Goal: Task Accomplishment & Management: Manage account settings

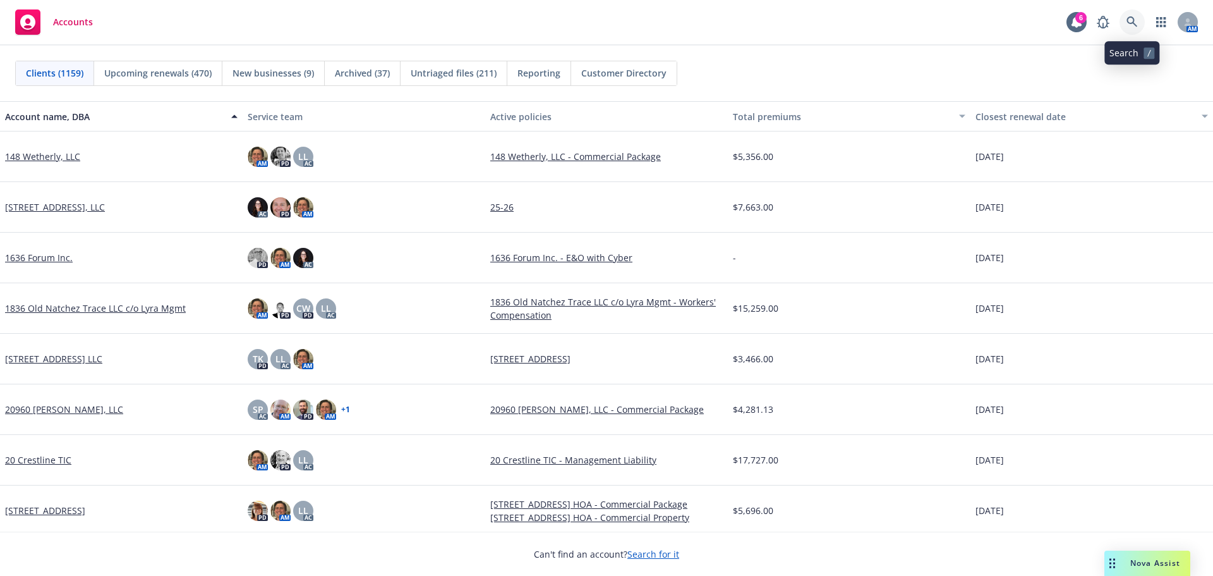
click at [1133, 25] on icon at bounding box center [1131, 21] width 11 height 11
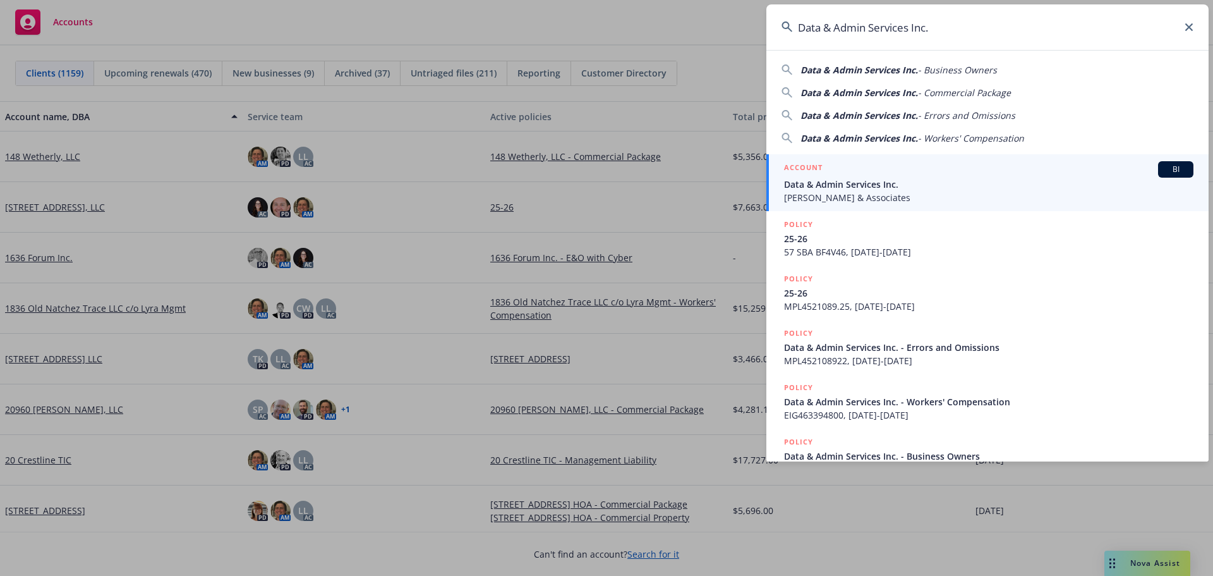
click at [848, 175] on div "ACCOUNT BI" at bounding box center [988, 169] width 409 height 16
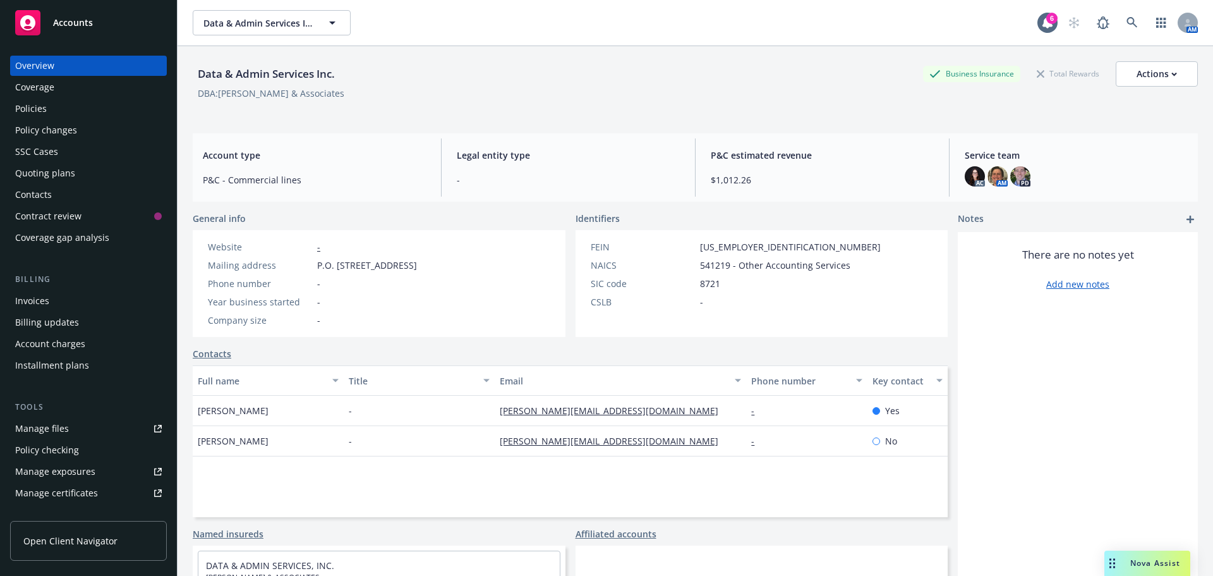
click at [43, 99] on div "Policies" at bounding box center [31, 109] width 32 height 20
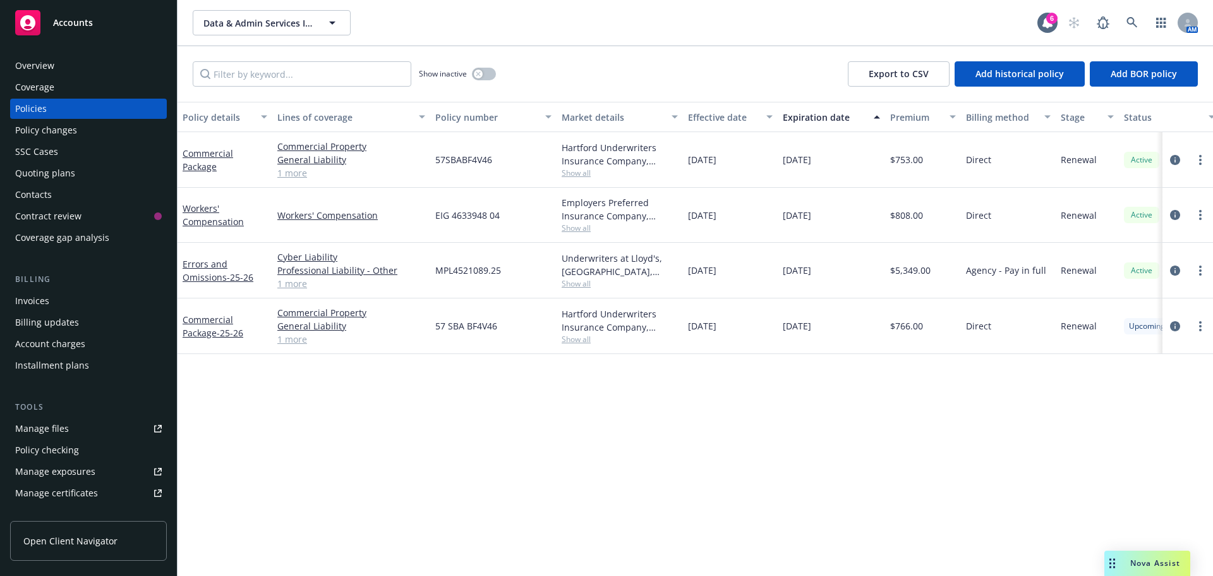
drag, startPoint x: 920, startPoint y: 223, endPoint x: 874, endPoint y: 215, distance: 46.7
click at [874, 215] on div "Workers' Compensation Workers' Compensation EIG 4633948 04 Employers Preferred …" at bounding box center [787, 215] width 1219 height 55
drag, startPoint x: 1028, startPoint y: 323, endPoint x: 801, endPoint y: 303, distance: 227.7
click at [805, 305] on div "Commercial Package - 25-26 Commercial Property General Liability Commercial Aut…" at bounding box center [787, 326] width 1219 height 56
drag, startPoint x: 977, startPoint y: 219, endPoint x: 618, endPoint y: 197, distance: 358.8
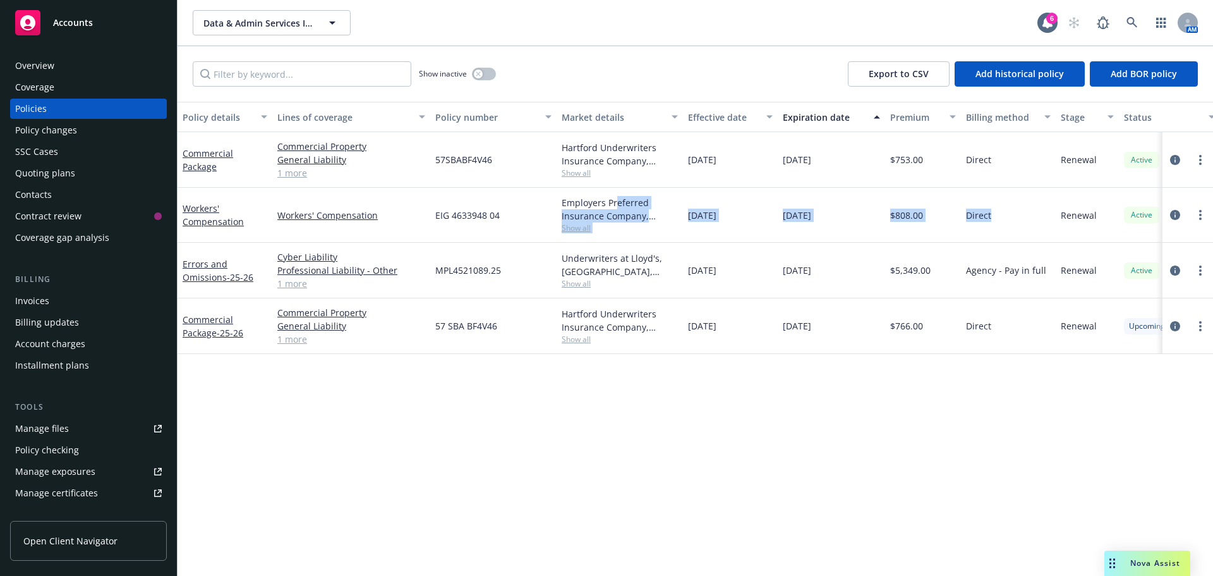
click at [618, 197] on div "Workers' Compensation Workers' Compensation EIG 4633948 04 Employers Preferred …" at bounding box center [787, 215] width 1219 height 55
click at [40, 193] on div "Contacts" at bounding box center [33, 194] width 37 height 20
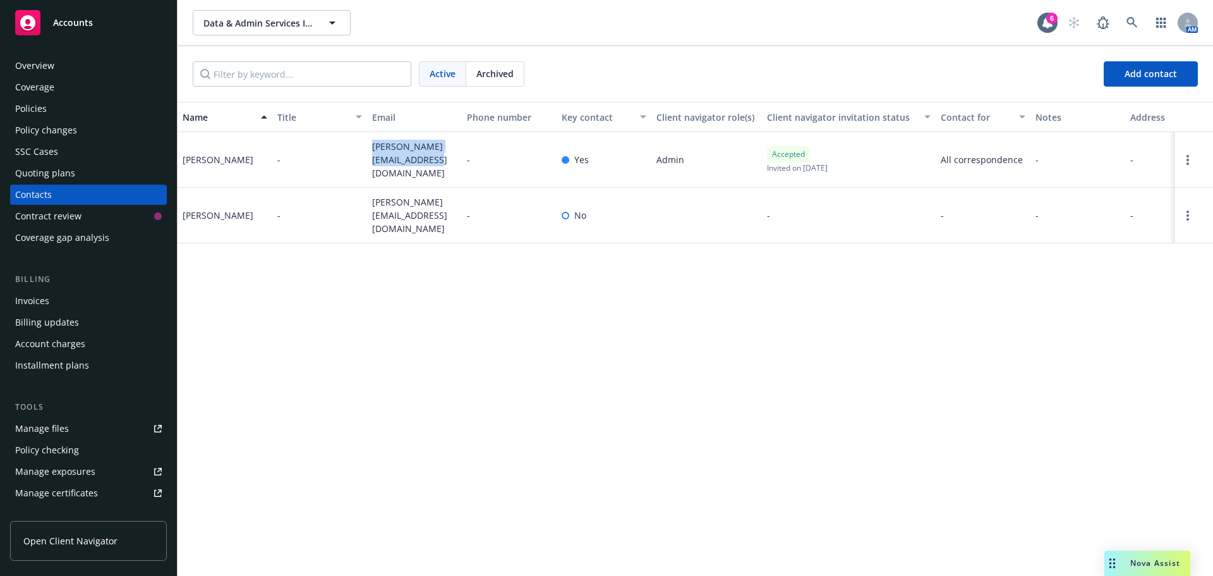
drag, startPoint x: 382, startPoint y: 155, endPoint x: 425, endPoint y: 171, distance: 45.0
click at [425, 171] on div "jason@jrdavisassociates.com" at bounding box center [414, 160] width 95 height 56
copy span "jason@jrdavisassociates.com"
click at [53, 107] on div "Policies" at bounding box center [88, 109] width 147 height 20
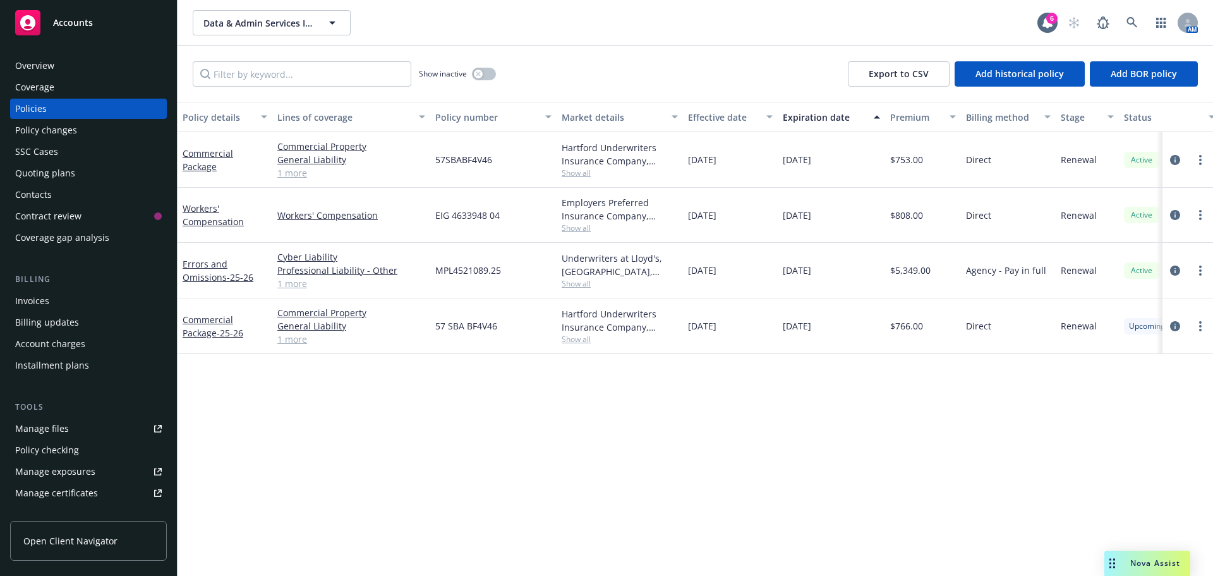
click at [569, 229] on span "Show all" at bounding box center [620, 227] width 116 height 11
click at [860, 469] on div "Policy details Lines of coverage Policy number Market details Effective date Ex…" at bounding box center [695, 339] width 1035 height 474
click at [490, 73] on button "button" at bounding box center [484, 74] width 24 height 13
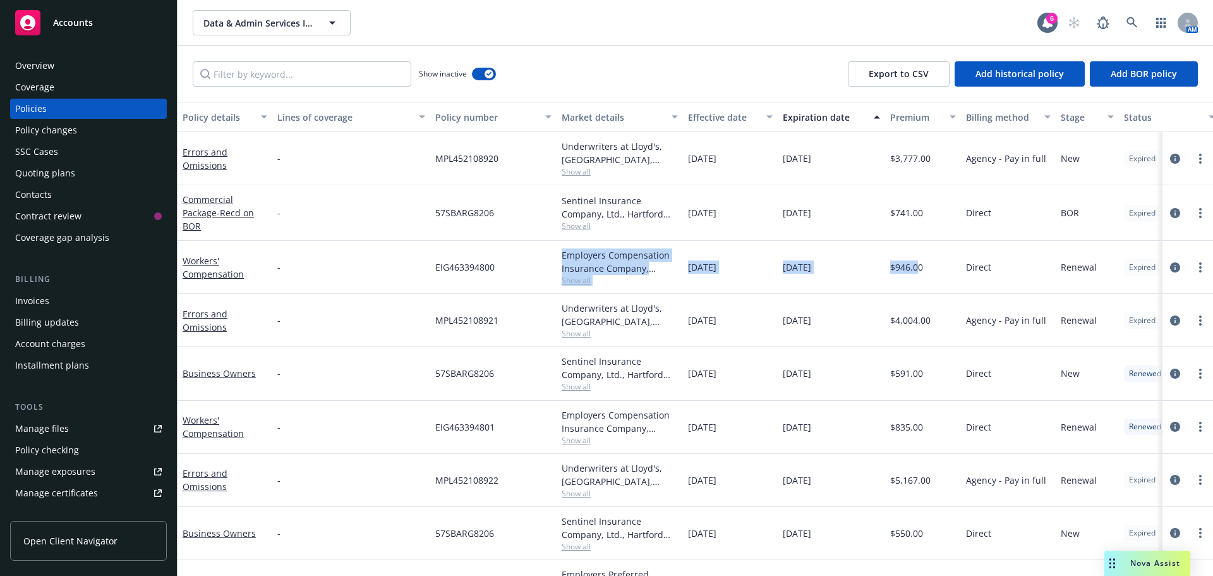
drag, startPoint x: 526, startPoint y: 270, endPoint x: 1195, endPoint y: 281, distance: 669.7
click at [922, 270] on div "Workers' Compensation - EIG463394800 Employers Compensation Insurance Company, …" at bounding box center [787, 267] width 1219 height 53
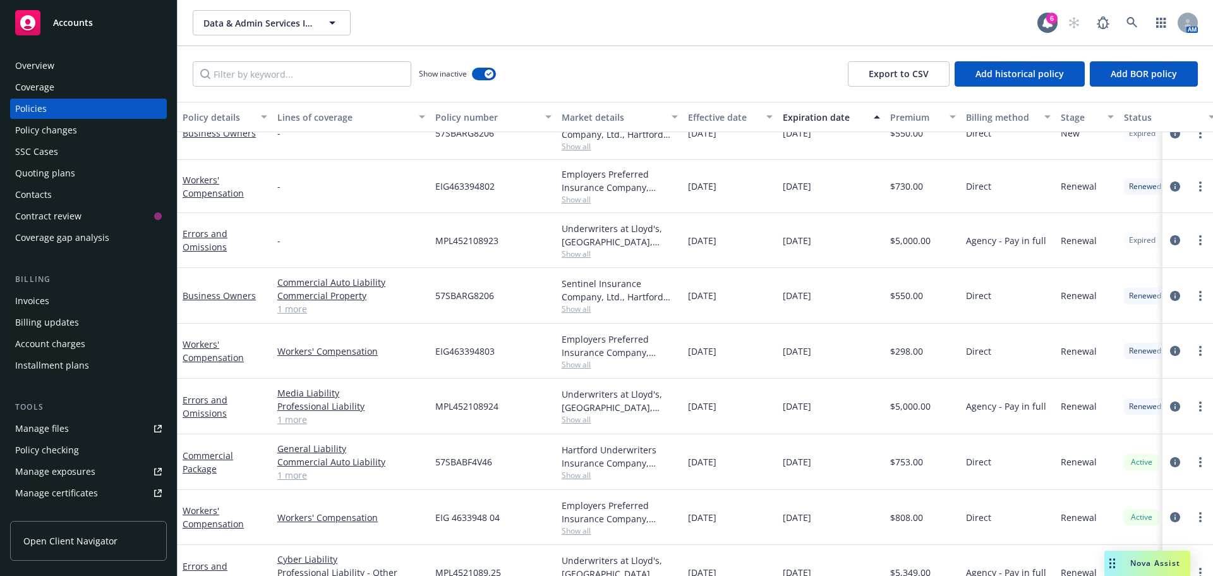
scroll to position [466, 0]
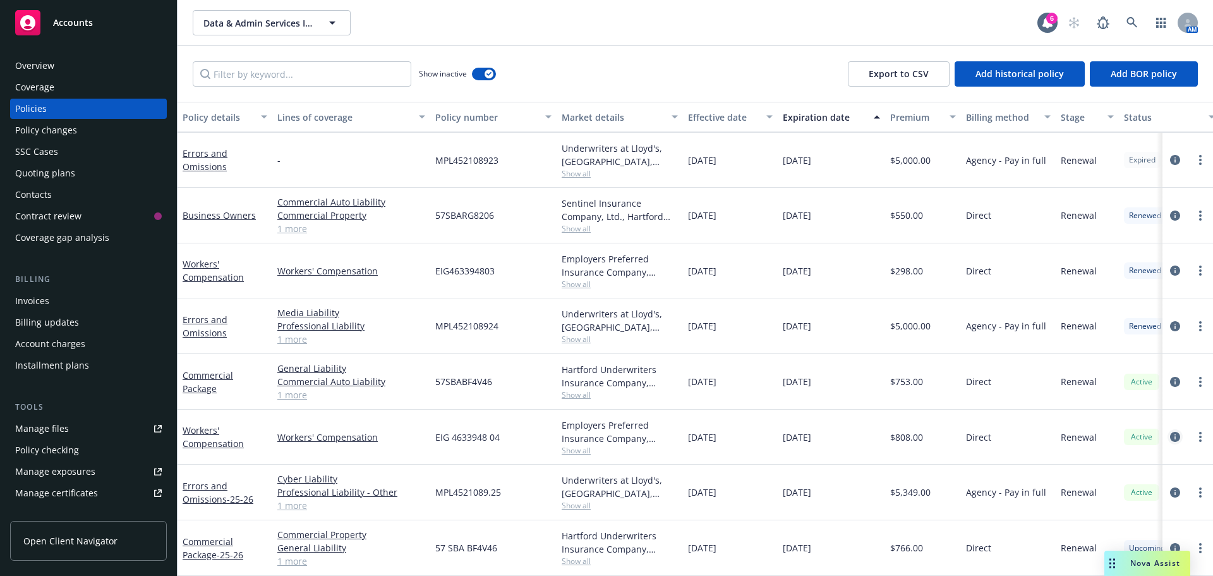
click at [1170, 431] on icon "circleInformation" at bounding box center [1175, 436] width 10 height 10
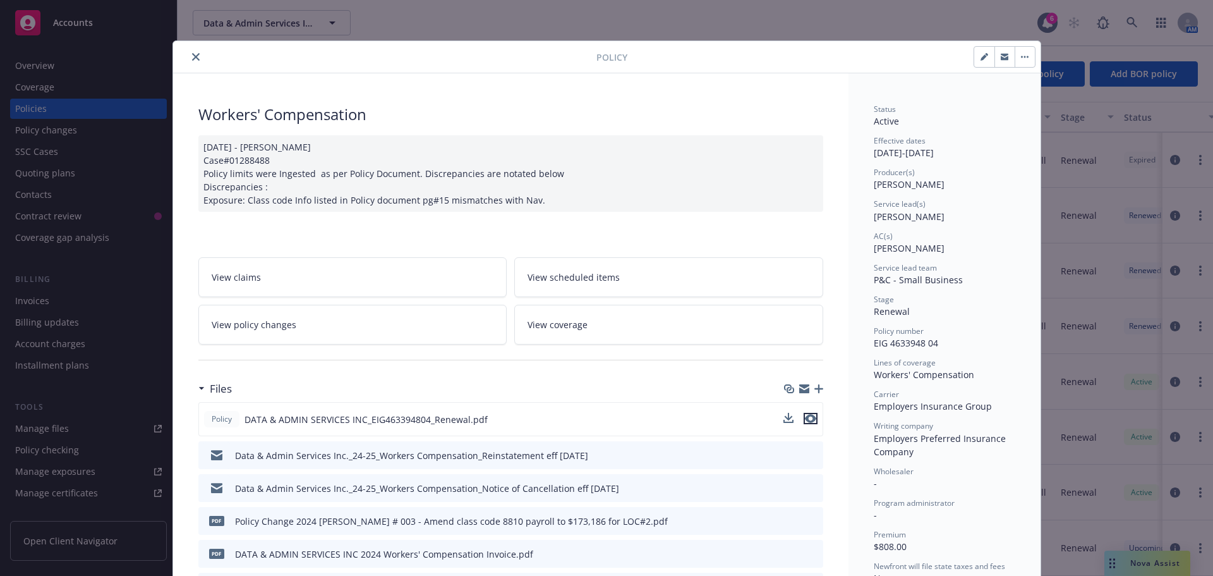
click at [806, 419] on icon "preview file" at bounding box center [810, 418] width 11 height 9
click at [192, 57] on icon "close" at bounding box center [196, 57] width 8 height 8
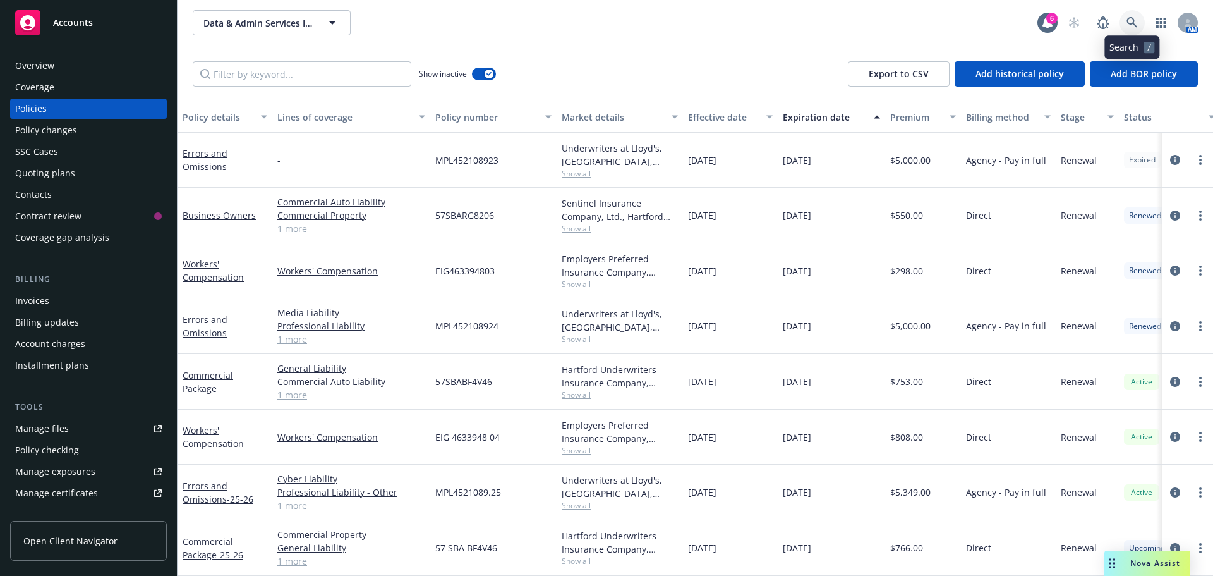
click at [1127, 21] on icon at bounding box center [1131, 22] width 11 height 11
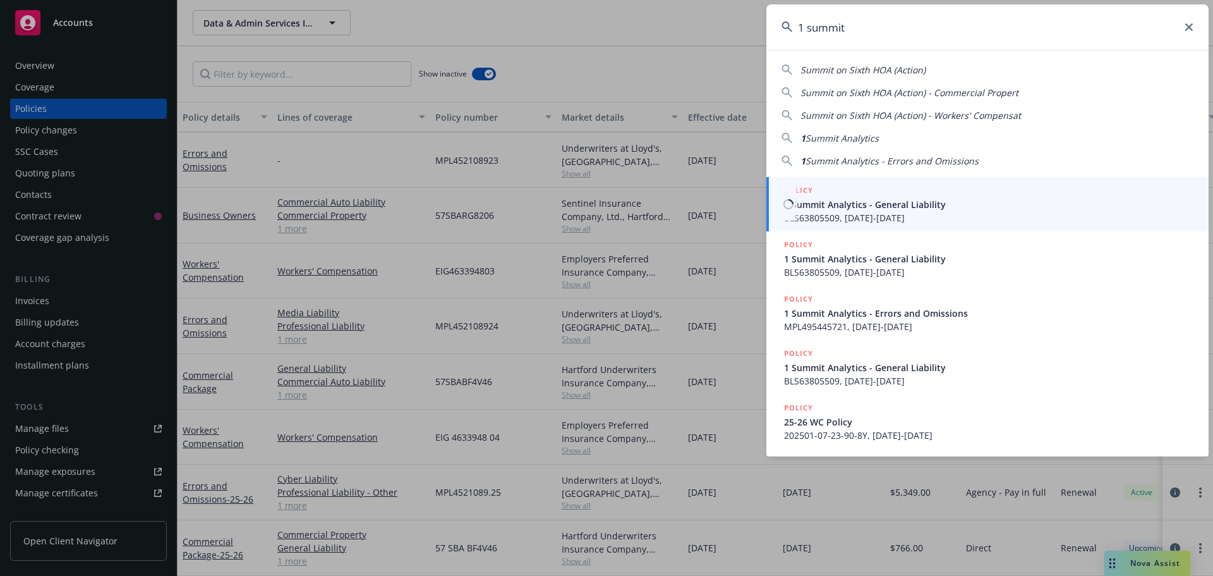
type input "1 summit"
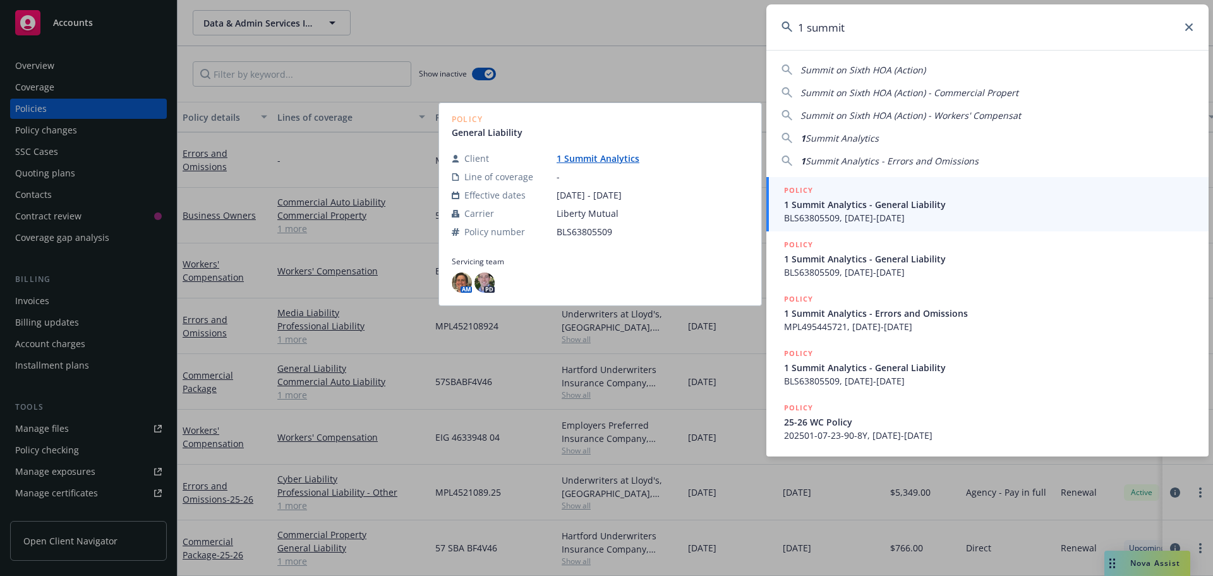
click at [913, 208] on span "1 Summit Analytics - General Liability" at bounding box center [988, 204] width 409 height 13
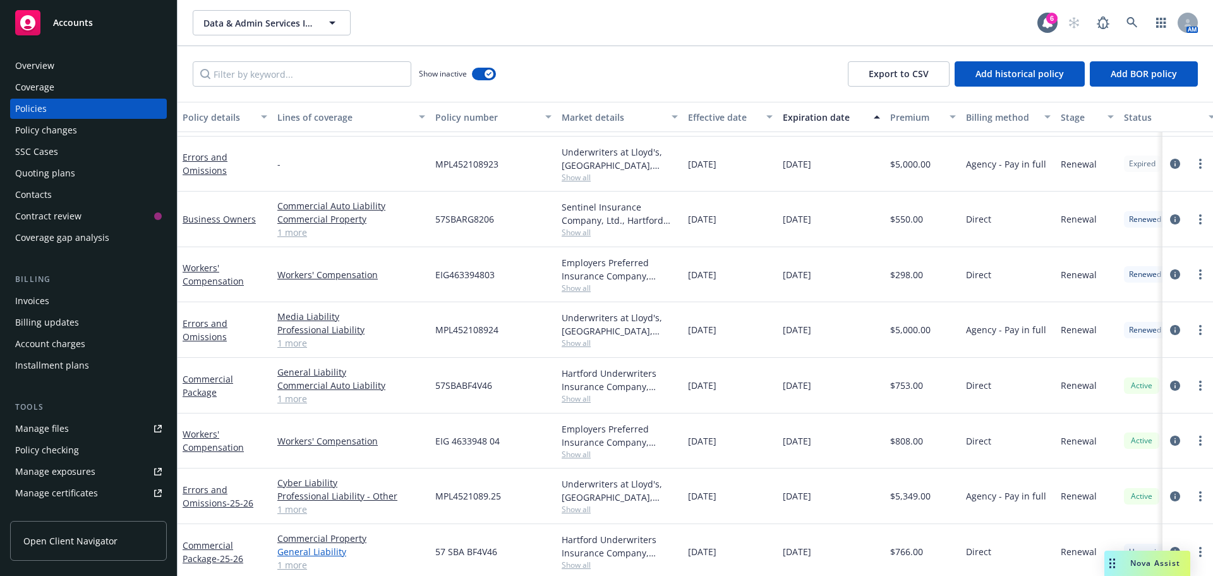
scroll to position [466, 0]
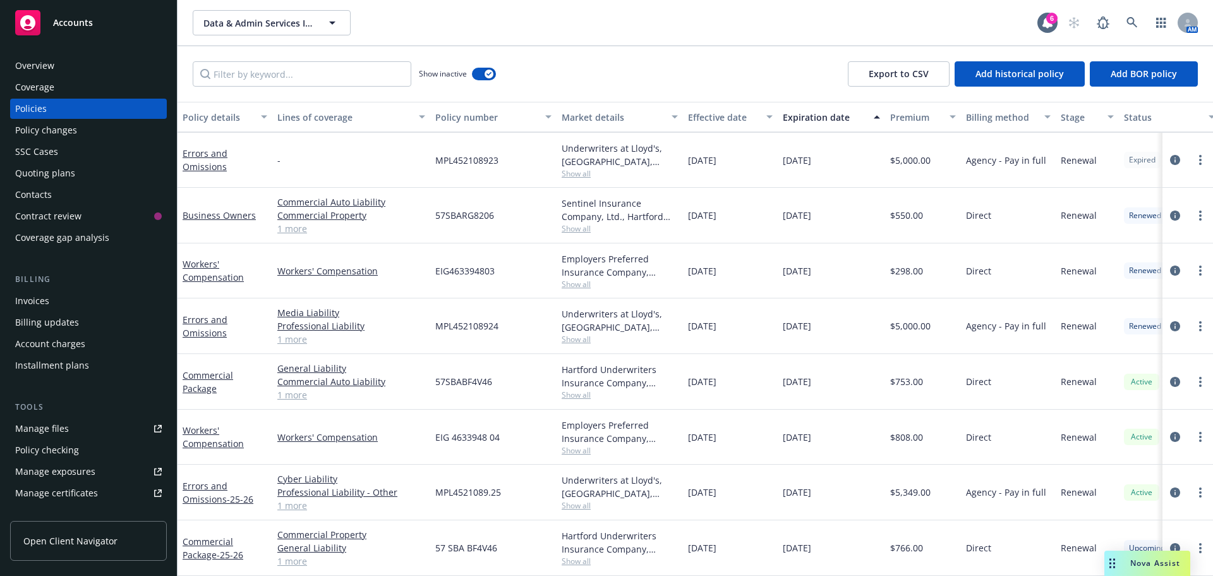
click at [307, 554] on link "1 more" at bounding box center [351, 560] width 148 height 13
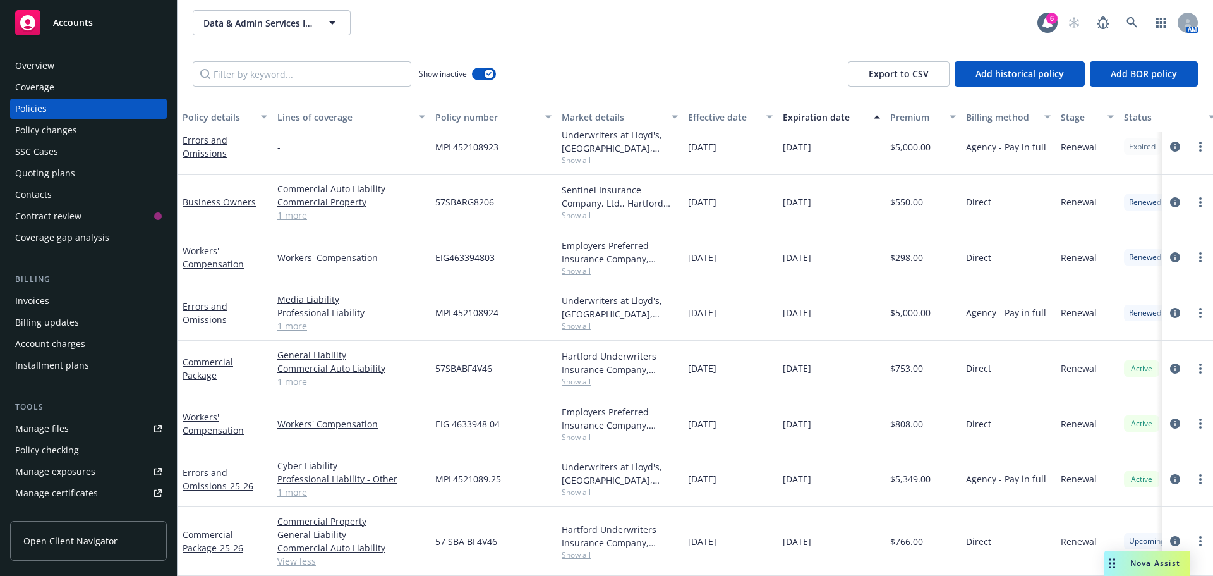
scroll to position [479, 0]
click at [1170, 536] on icon "circleInformation" at bounding box center [1175, 541] width 10 height 10
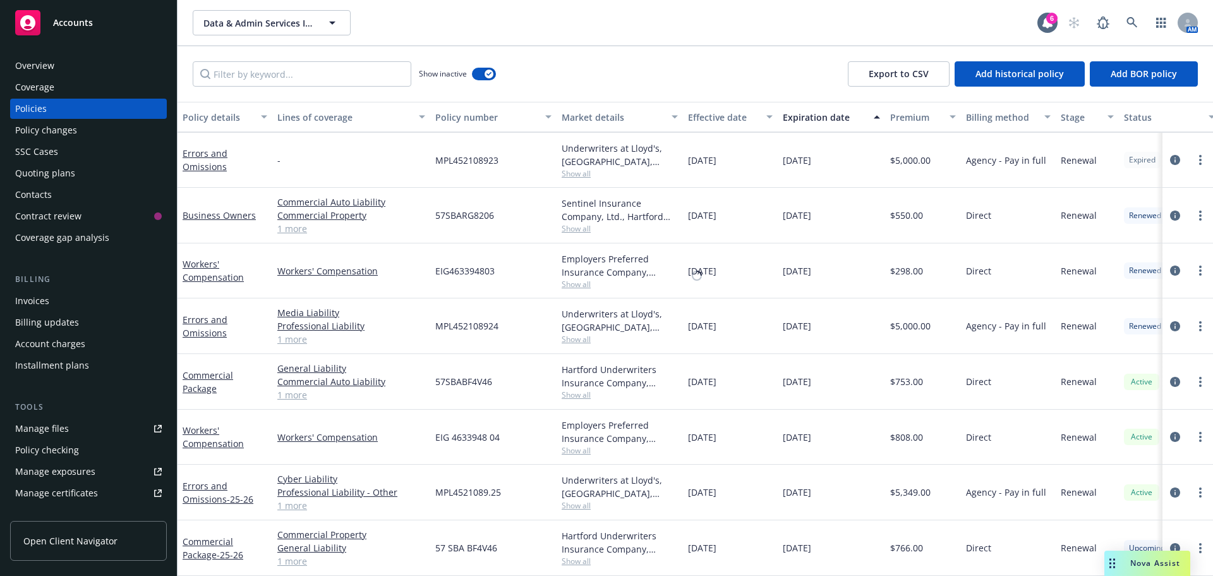
scroll to position [466, 0]
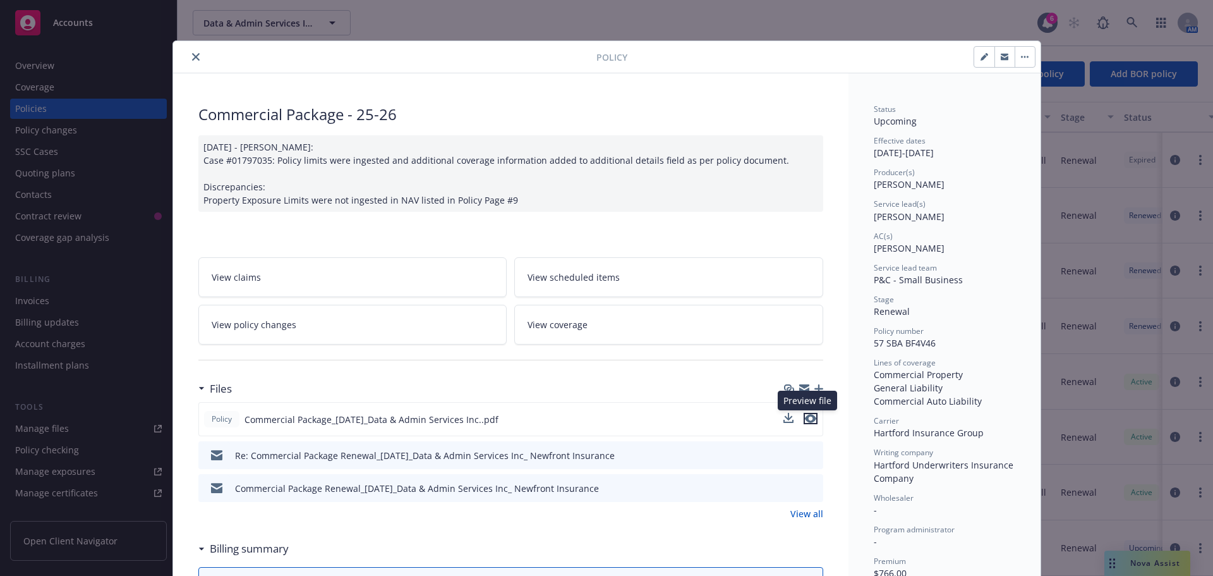
click at [810, 419] on icon "preview file" at bounding box center [810, 418] width 11 height 9
click at [190, 61] on button "close" at bounding box center [195, 56] width 15 height 15
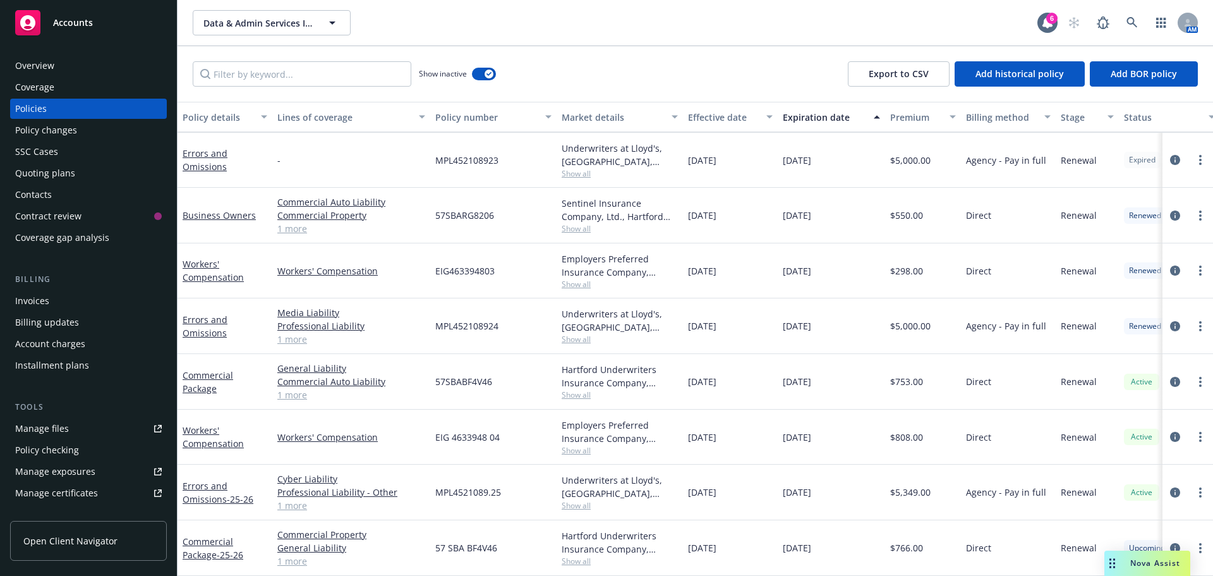
click at [1135, 565] on span "Nova Assist" at bounding box center [1155, 562] width 50 height 11
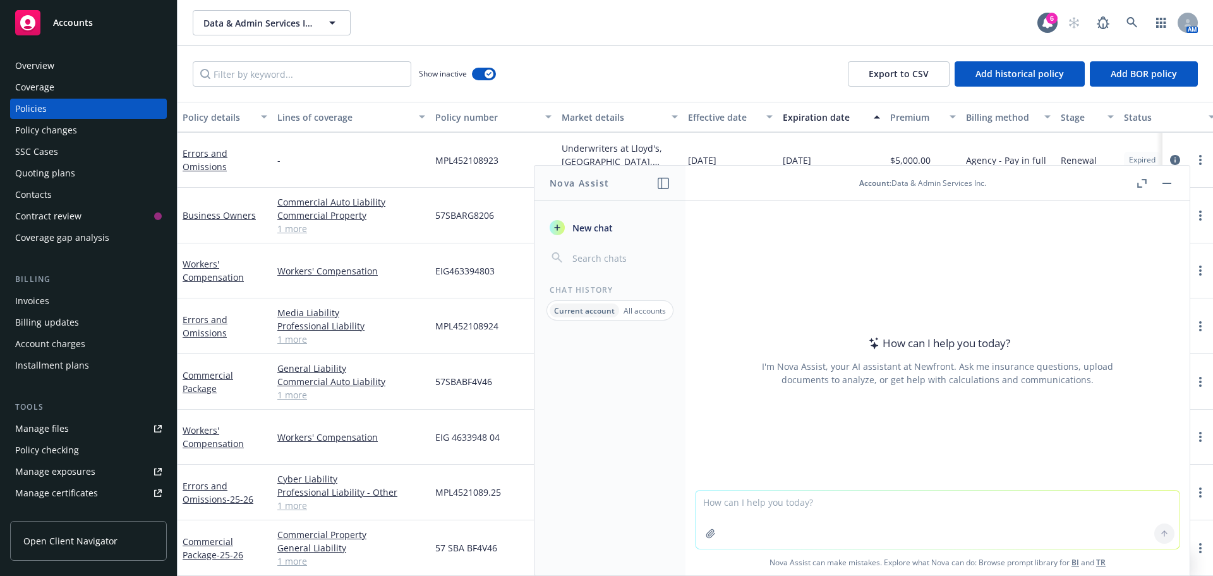
drag, startPoint x: 932, startPoint y: 510, endPoint x: 933, endPoint y: 500, distance: 10.1
click at [932, 507] on textarea at bounding box center [938, 519] width 484 height 58
type textarea "what class code should I use for workers comp policy lab employees in California"
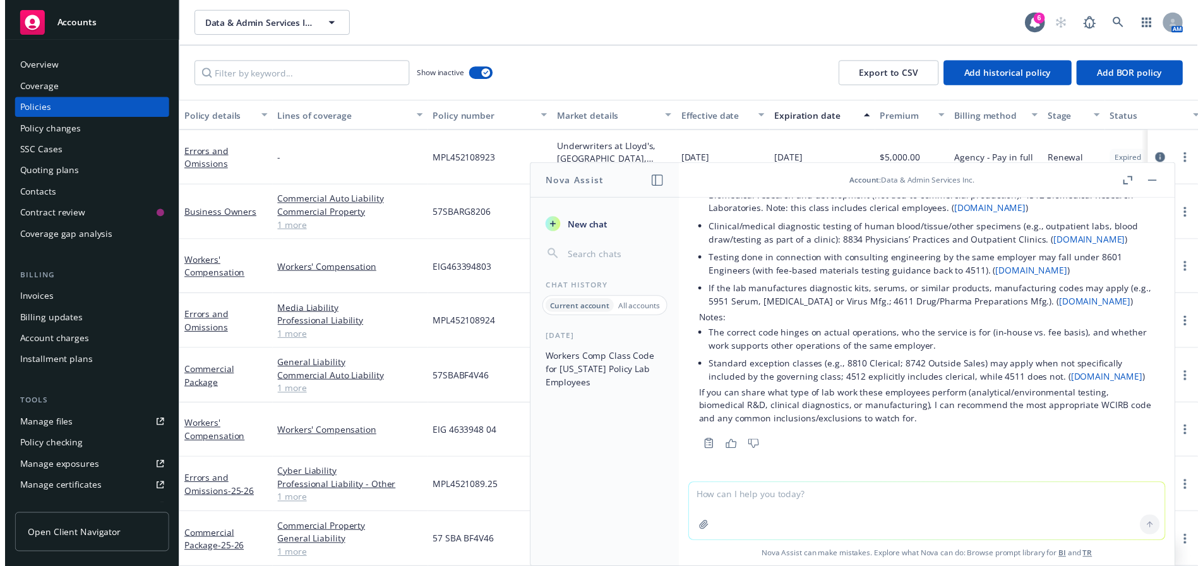
scroll to position [61, 0]
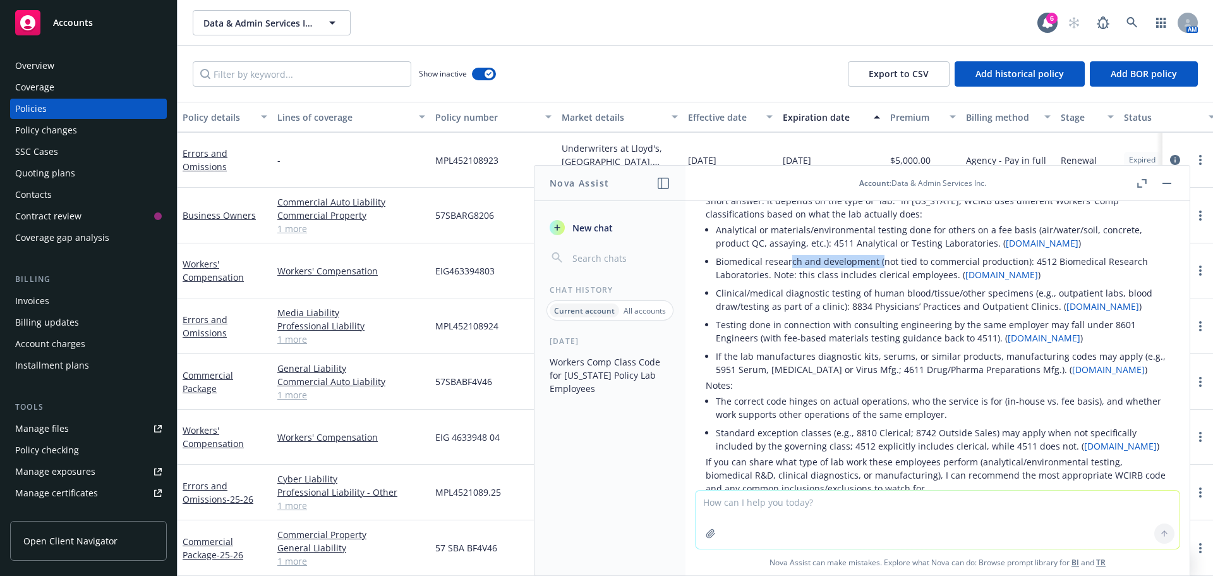
drag, startPoint x: 788, startPoint y: 260, endPoint x: 888, endPoint y: 261, distance: 99.2
click at [883, 261] on li "Biomedical research and development (not tied to commercial production): 4512 B…" at bounding box center [943, 268] width 454 height 32
drag, startPoint x: 1027, startPoint y: 260, endPoint x: 1049, endPoint y: 261, distance: 21.5
click at [1049, 261] on li "Biomedical research and development (not tied to commercial production): 4512 B…" at bounding box center [943, 268] width 454 height 32
copy li "4512"
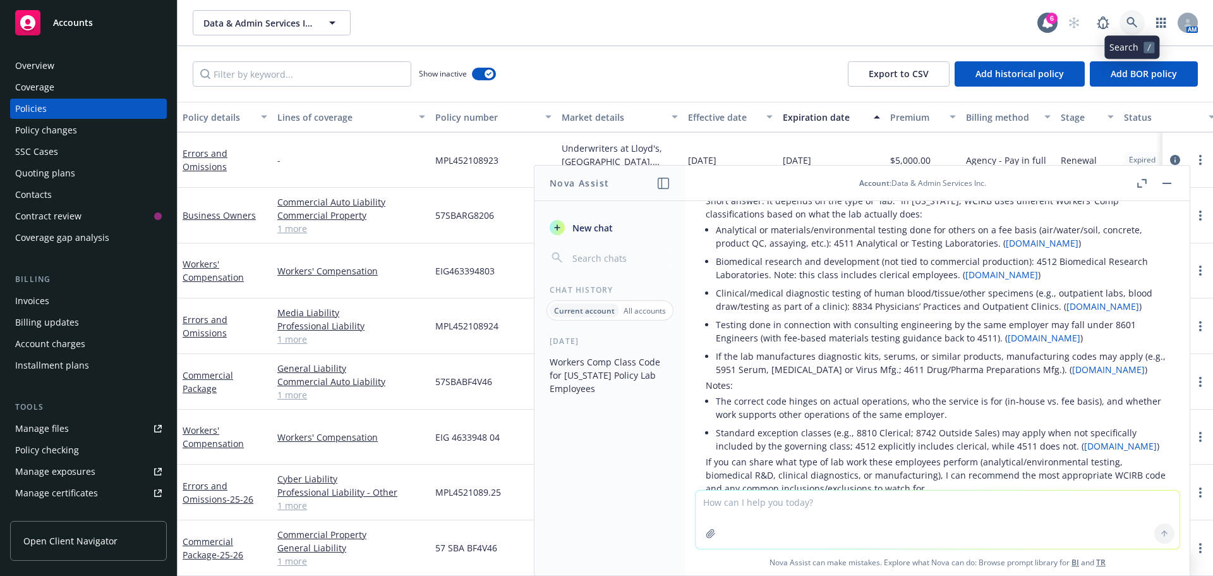
click at [1134, 23] on icon at bounding box center [1131, 22] width 11 height 11
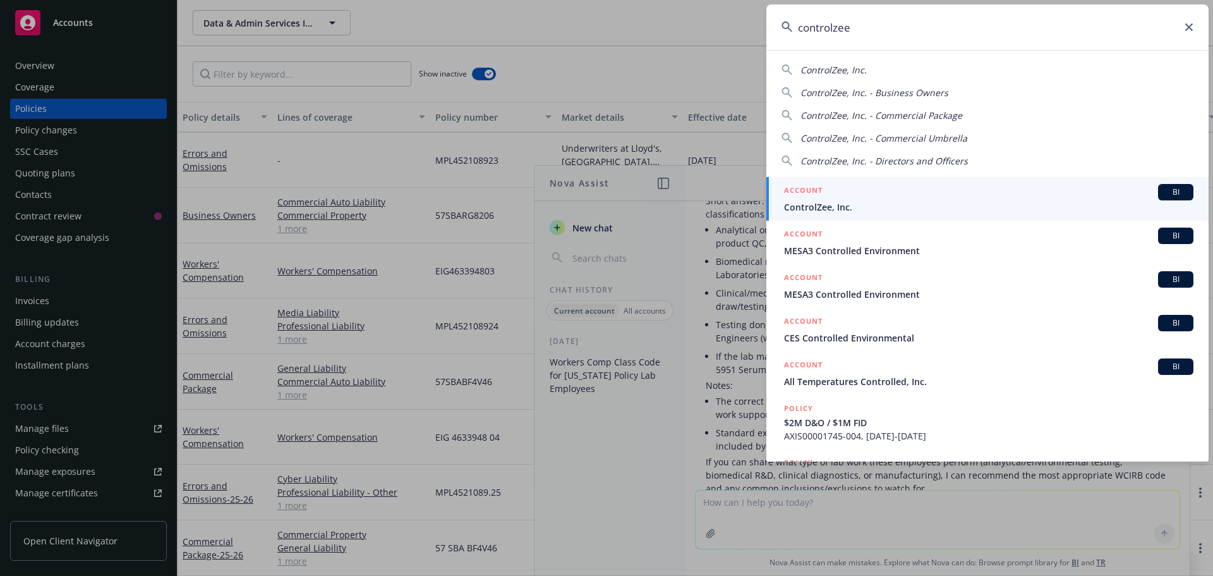
type input "controlzee"
click at [814, 192] on h5 "ACCOUNT" at bounding box center [803, 191] width 39 height 15
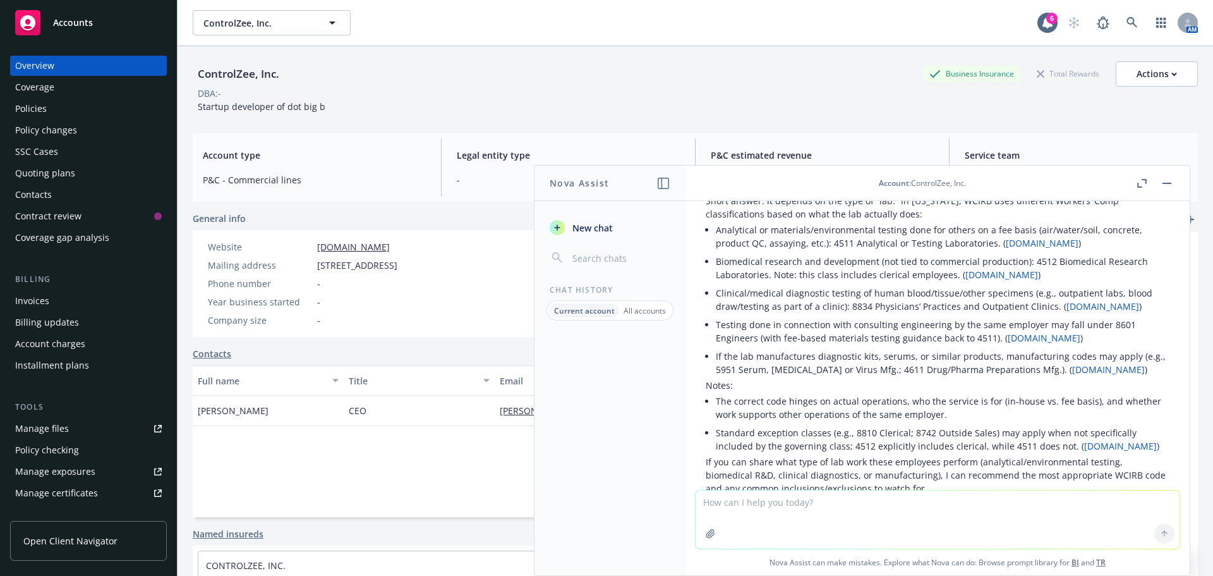
click at [1161, 179] on button "button" at bounding box center [1166, 183] width 15 height 15
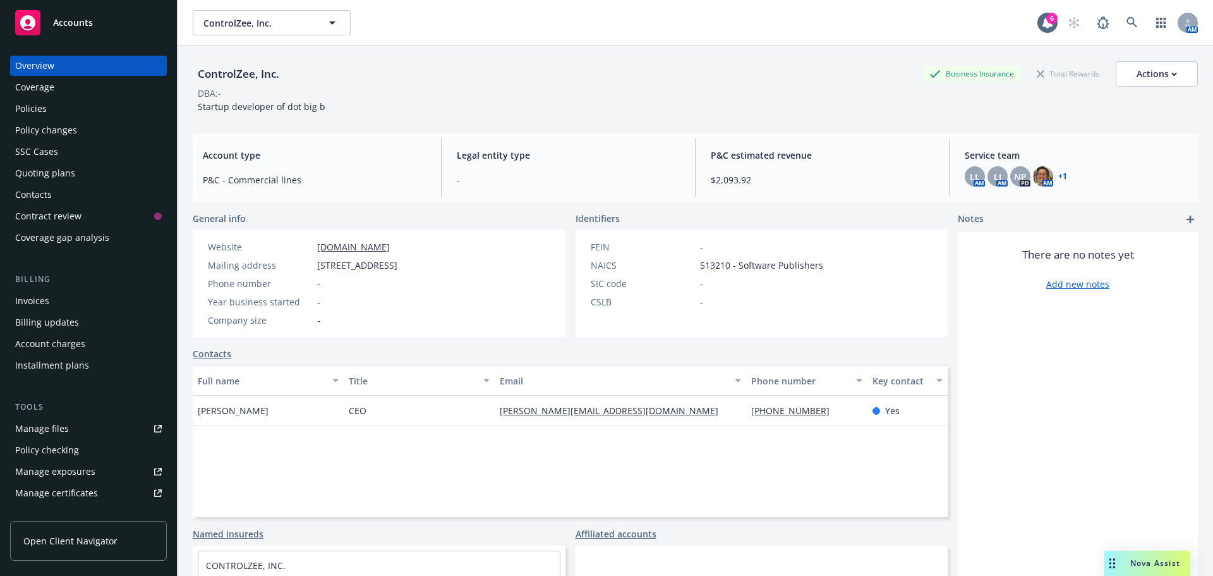
click at [25, 104] on div "Policies" at bounding box center [31, 109] width 32 height 20
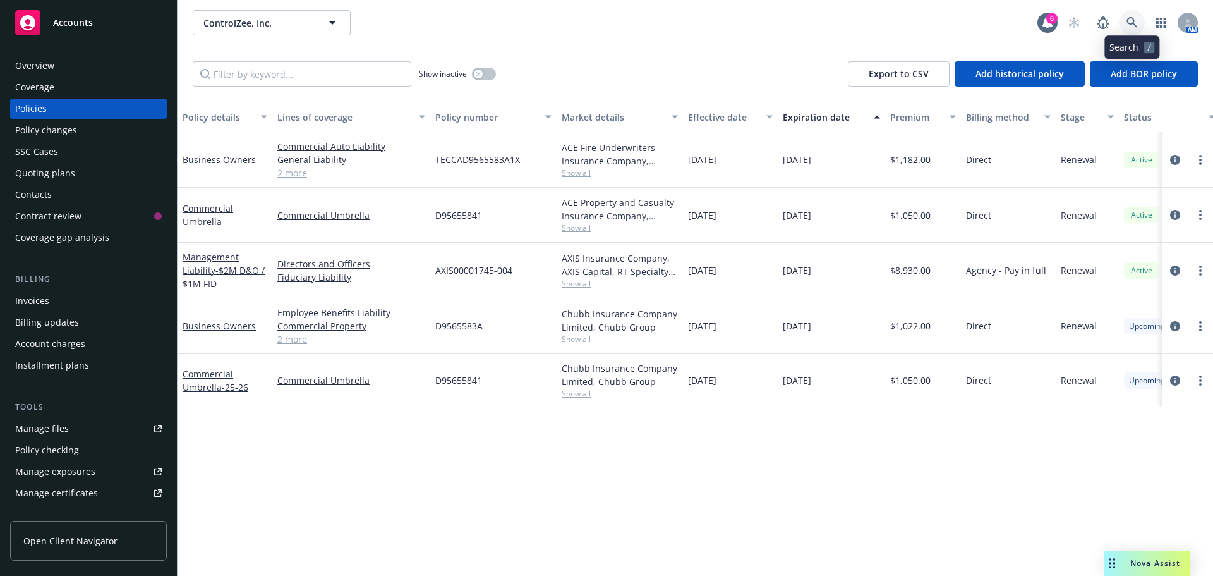
click at [1140, 20] on link at bounding box center [1131, 22] width 25 height 25
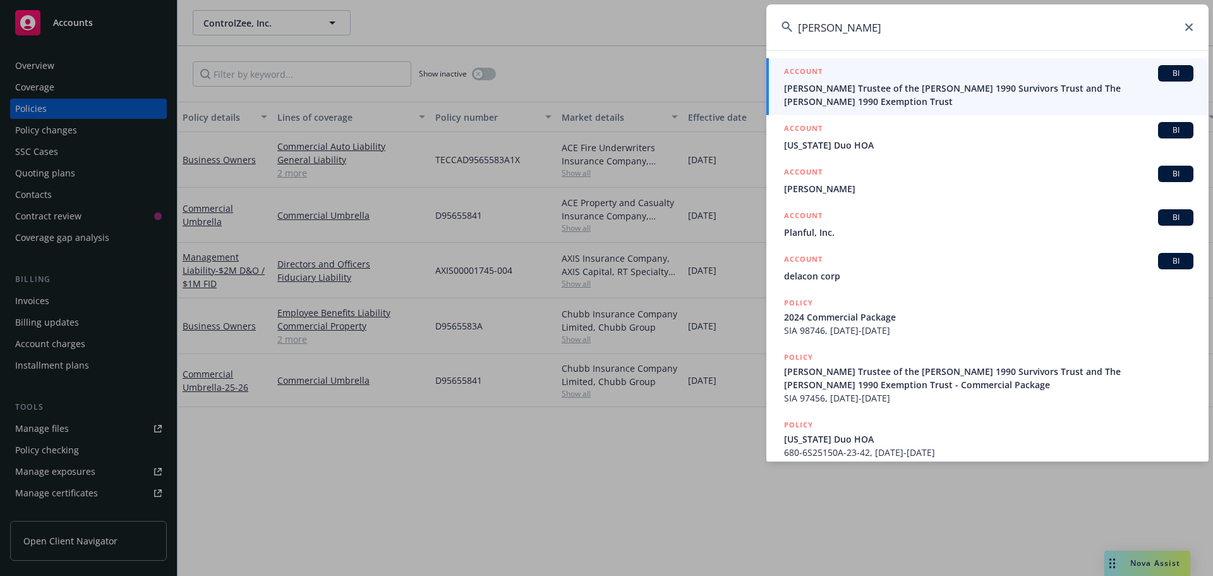
type input "delara"
click at [919, 90] on span "Nancy Delara Trustee of the Delara 1990 Survivors Trust and The Delara 1990 Exe…" at bounding box center [988, 94] width 409 height 27
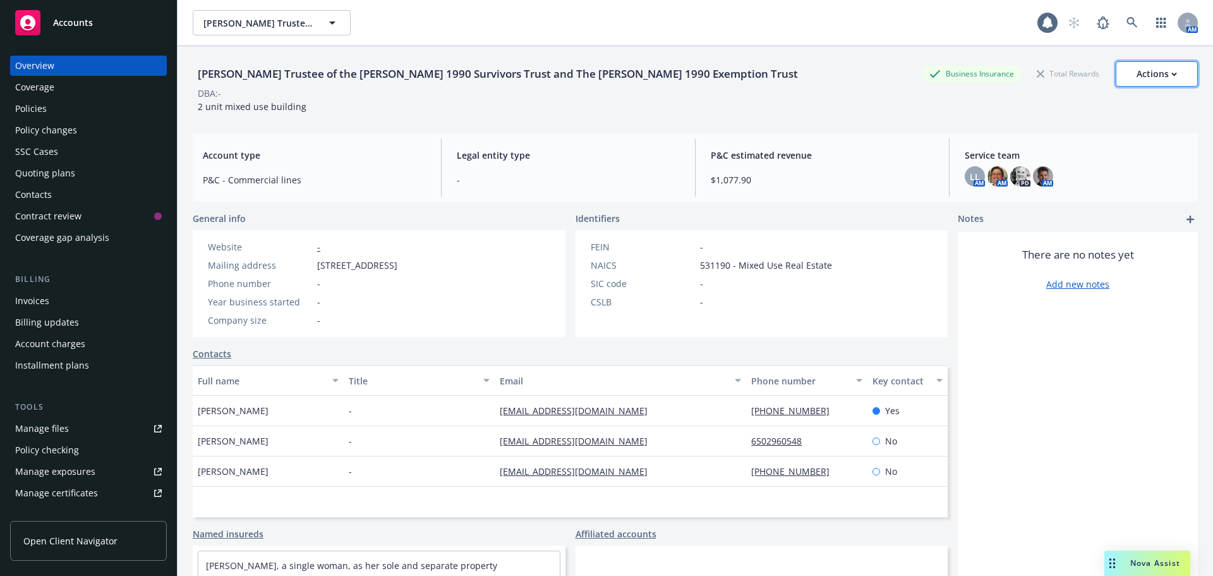
click at [1147, 70] on div "Actions" at bounding box center [1156, 74] width 40 height 24
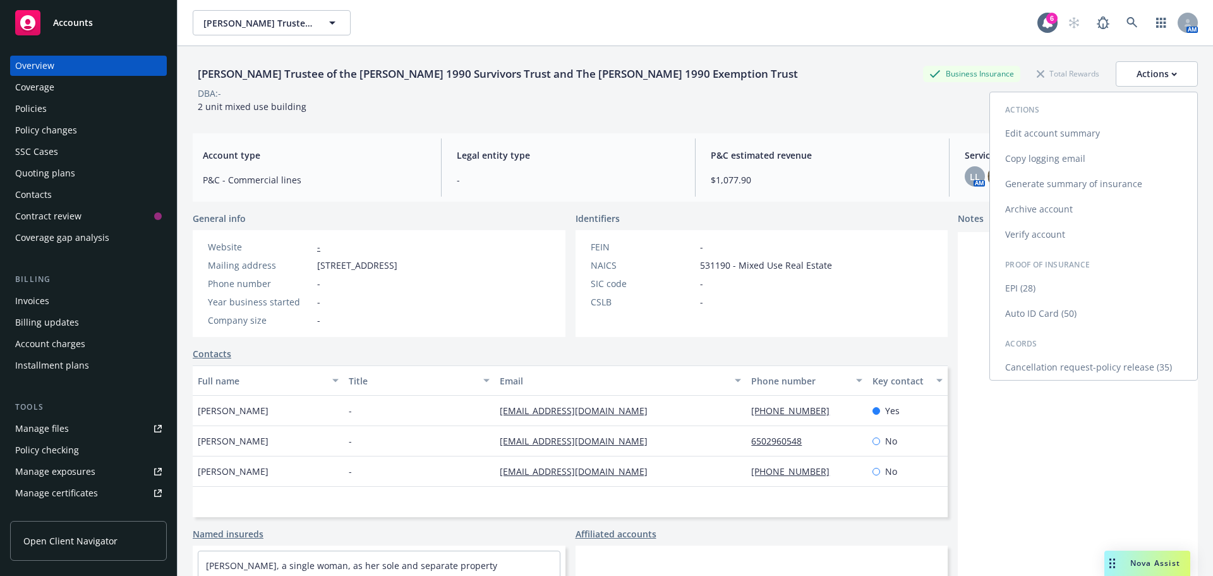
click at [1062, 134] on link "Edit account summary" at bounding box center [1093, 133] width 207 height 25
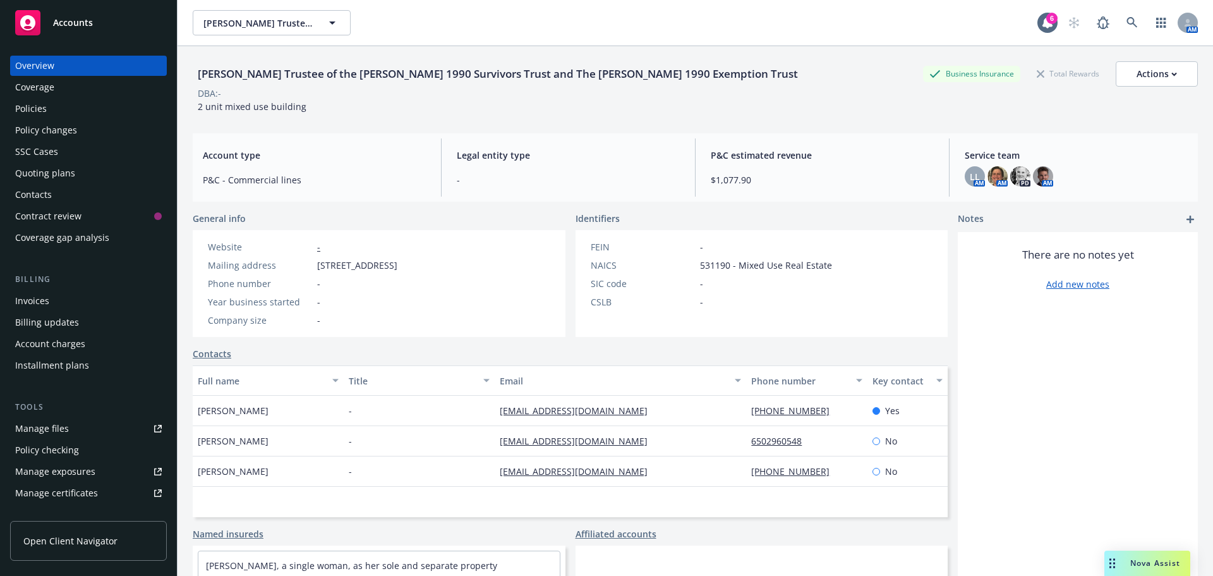
select select "US"
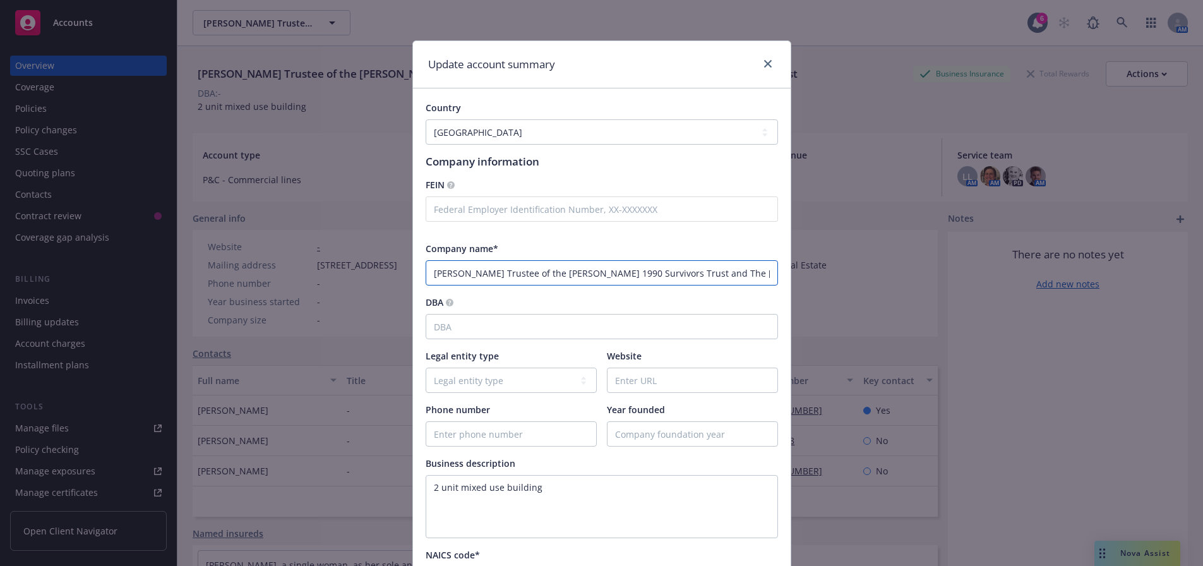
click at [437, 275] on input "Nancy Delara Trustee of the Delara 1990 Survivors Trust and The Delara 1990 Exe…" at bounding box center [602, 272] width 353 height 25
drag, startPoint x: 427, startPoint y: 274, endPoint x: 956, endPoint y: 256, distance: 529.1
click at [956, 256] on div "Update account summary Country Afghanistan Albania Algeria American Samoa Andor…" at bounding box center [601, 283] width 1203 height 566
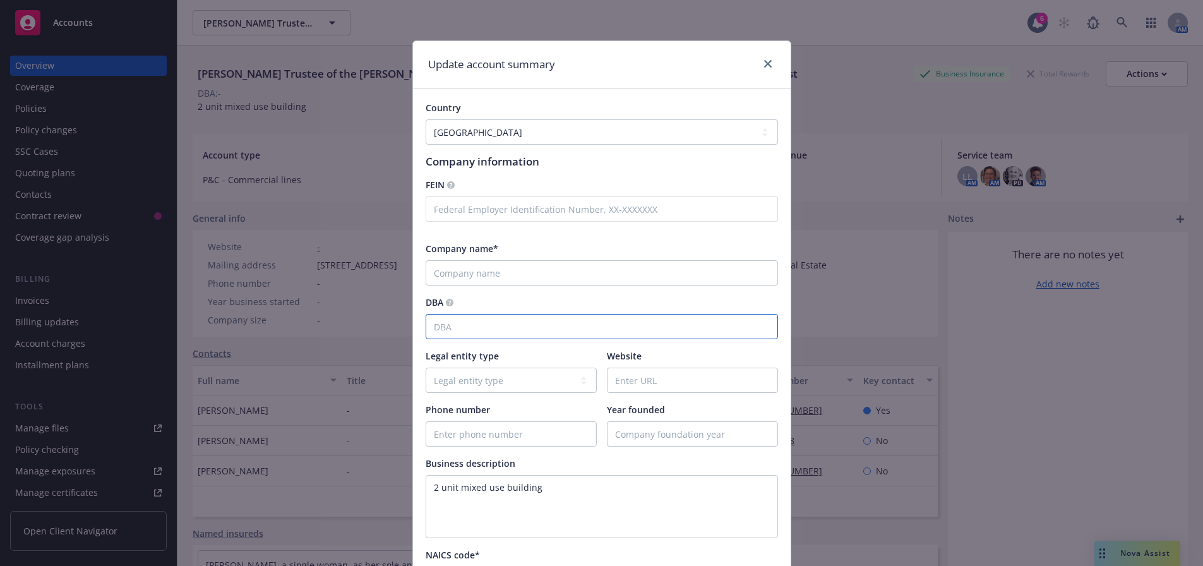
click at [502, 317] on input "DBA" at bounding box center [602, 326] width 353 height 25
paste input "Nancy Delara Trustee of the Delara 1990 Survivors Trust and The Delara 1990 Exe…"
type input "formerly Nancy Delara Trustee of the Delara 1990 Survivors Trust and The Delara…"
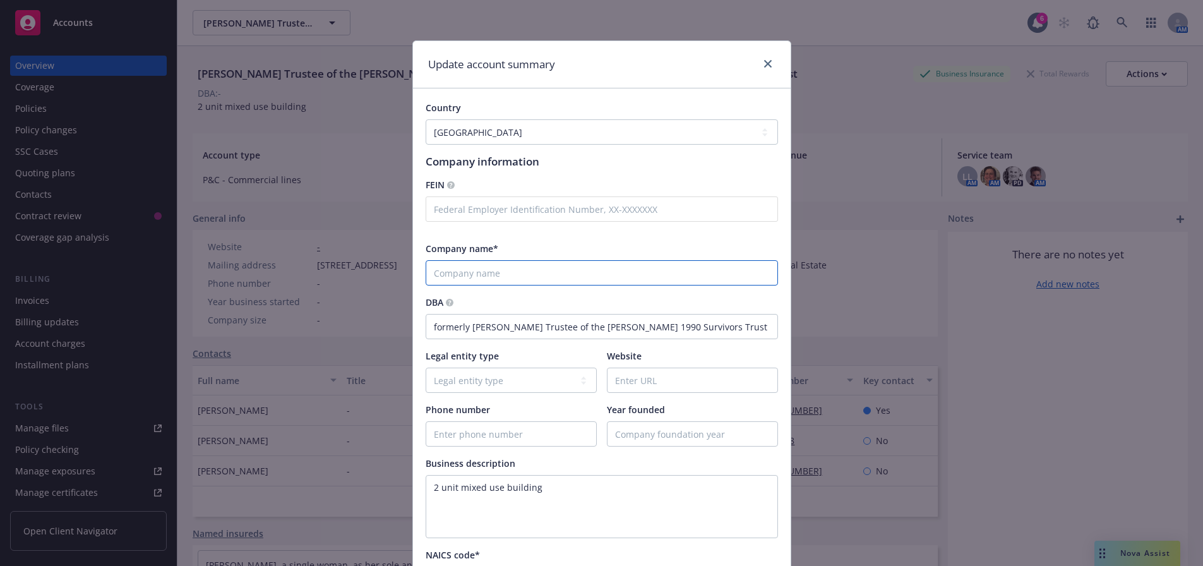
click at [531, 270] on input "Company name*" at bounding box center [602, 272] width 353 height 25
paste input "Ann Marie De Lara"
type input "Ann Marie De Lara"
click at [586, 507] on textarea "2 unit mixed use building" at bounding box center [602, 506] width 353 height 63
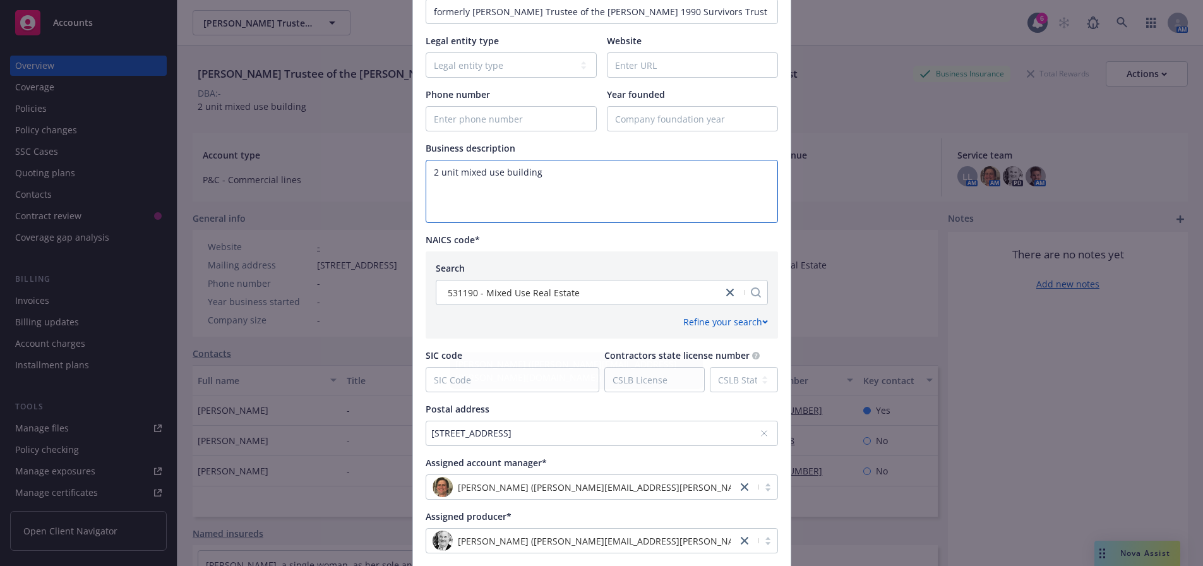
scroll to position [413, 0]
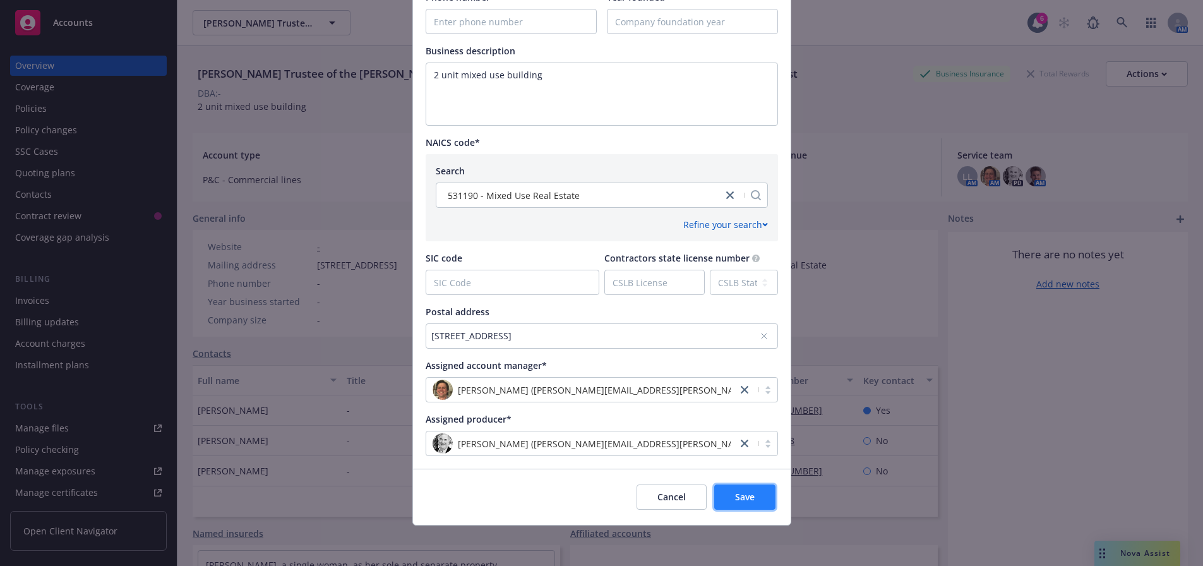
click at [735, 499] on span "Save" at bounding box center [745, 497] width 20 height 12
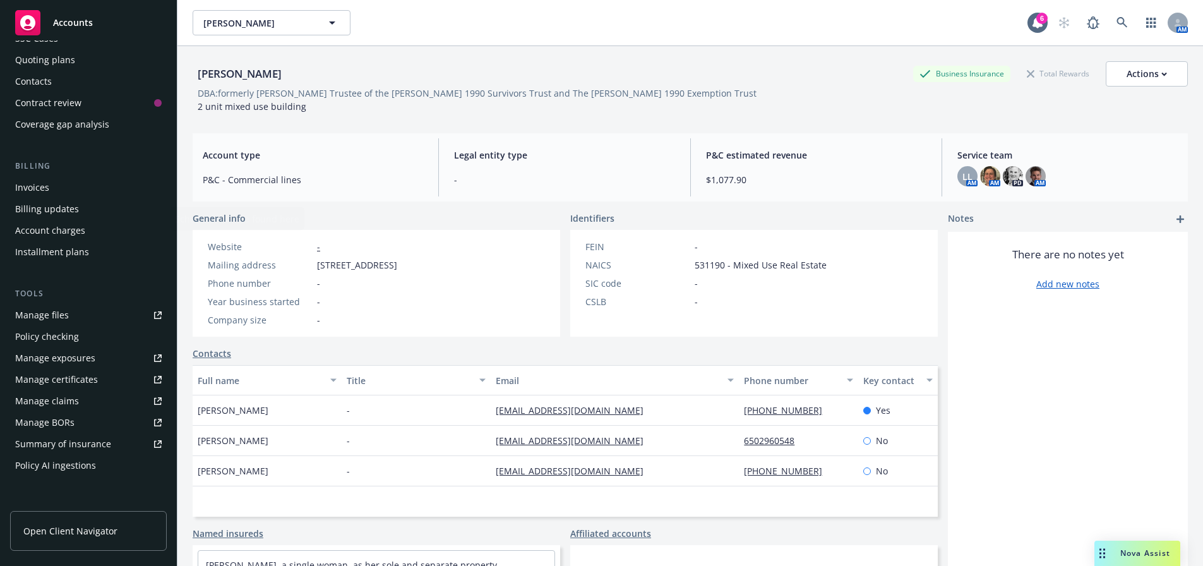
scroll to position [253, 0]
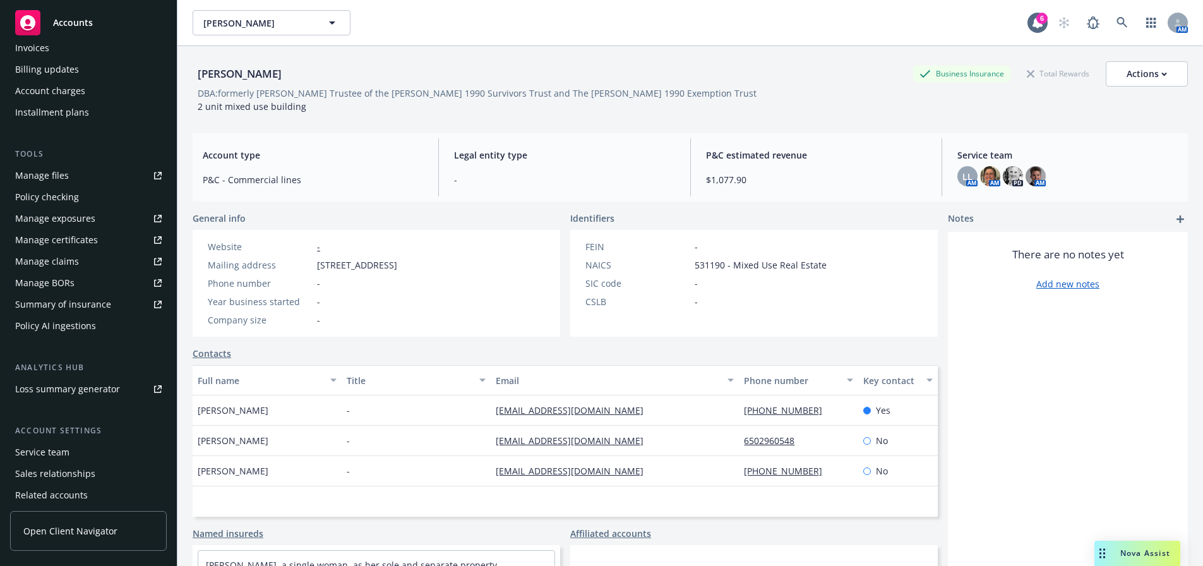
click at [69, 453] on div "Service team" at bounding box center [88, 452] width 147 height 20
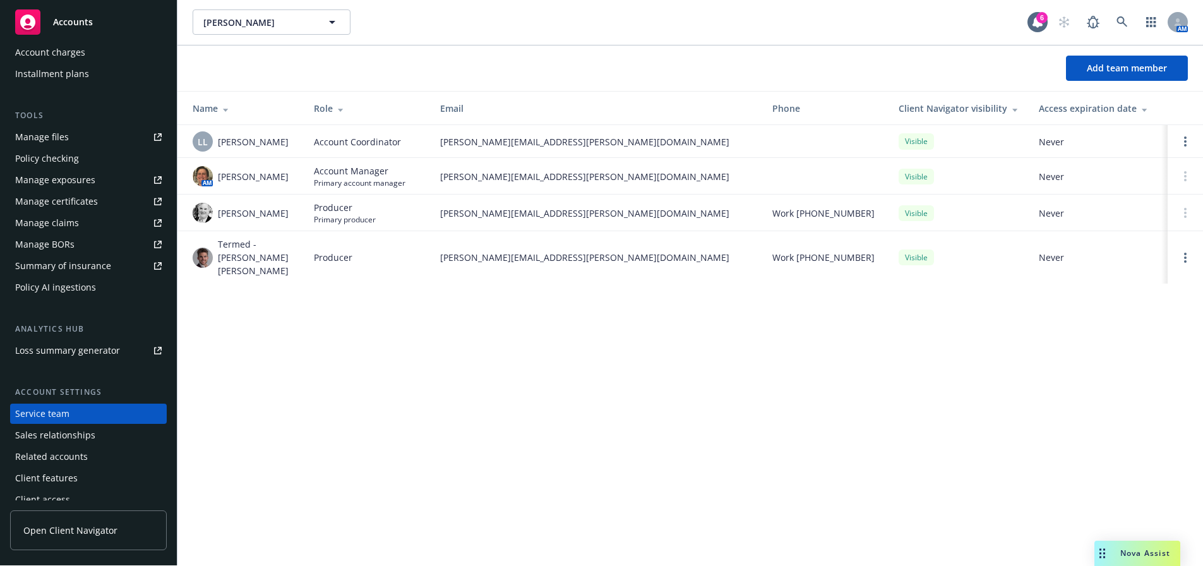
scroll to position [38, 0]
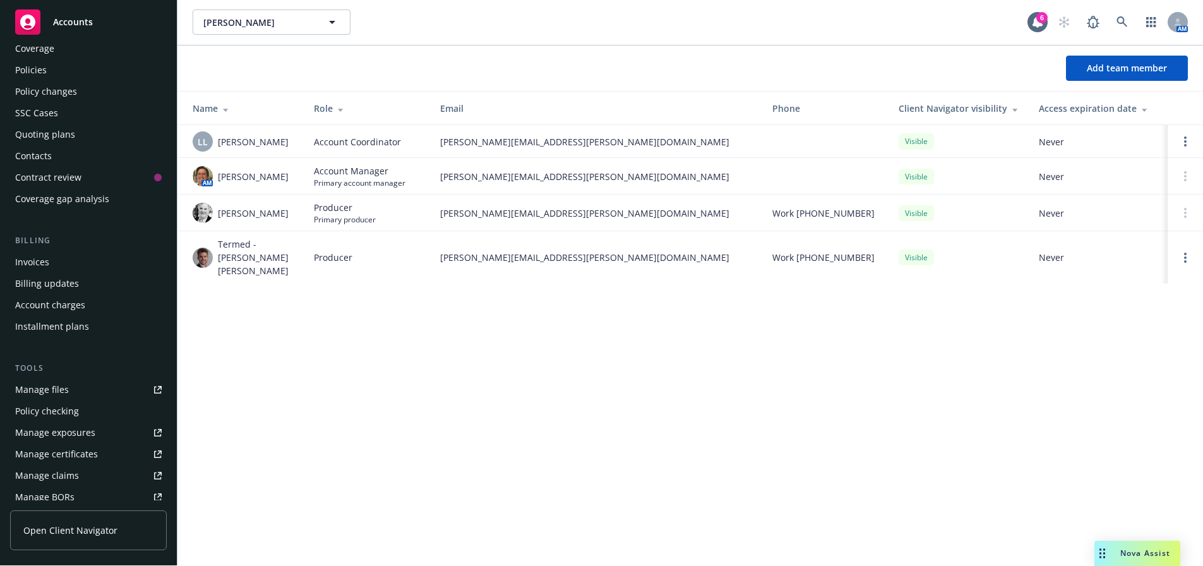
click at [67, 146] on div "Contacts" at bounding box center [88, 156] width 147 height 20
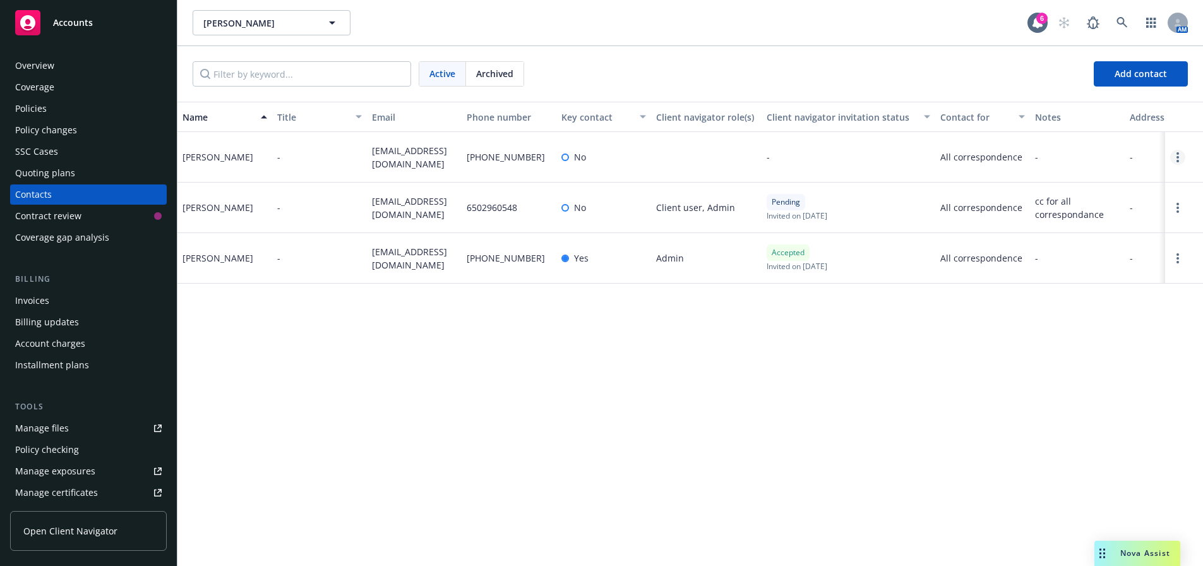
click at [1186, 157] on link "Open options" at bounding box center [1178, 157] width 15 height 15
click at [1087, 87] on link "Edit contact" at bounding box center [1106, 86] width 143 height 25
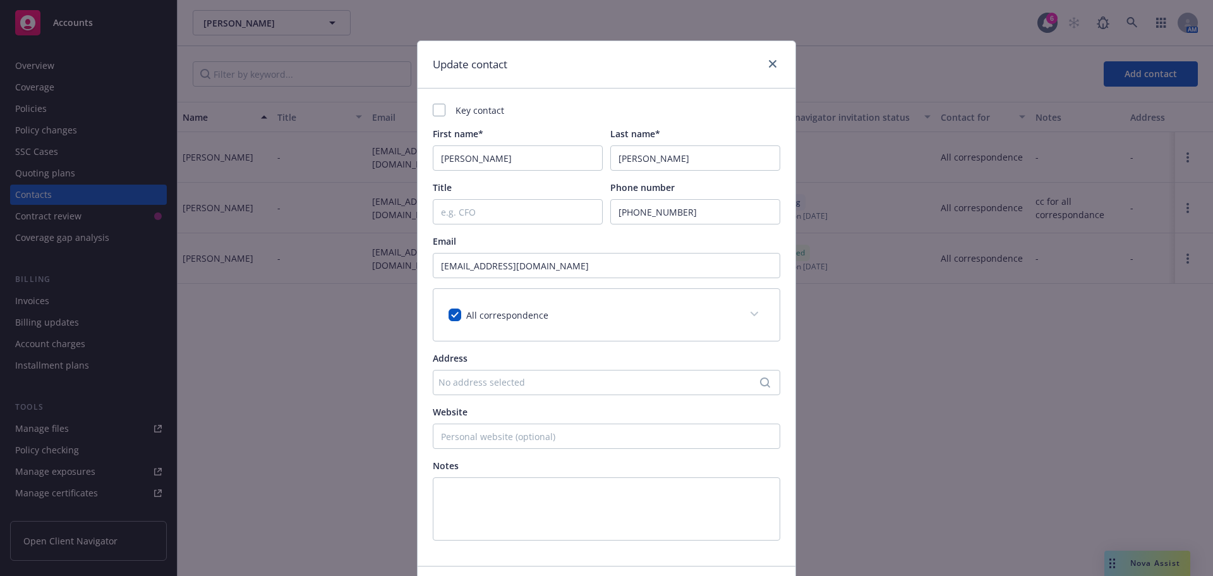
click at [447, 111] on div "Key contact" at bounding box center [606, 110] width 347 height 13
click at [441, 114] on div "Key contact" at bounding box center [606, 110] width 347 height 13
click at [440, 113] on div at bounding box center [439, 110] width 13 height 13
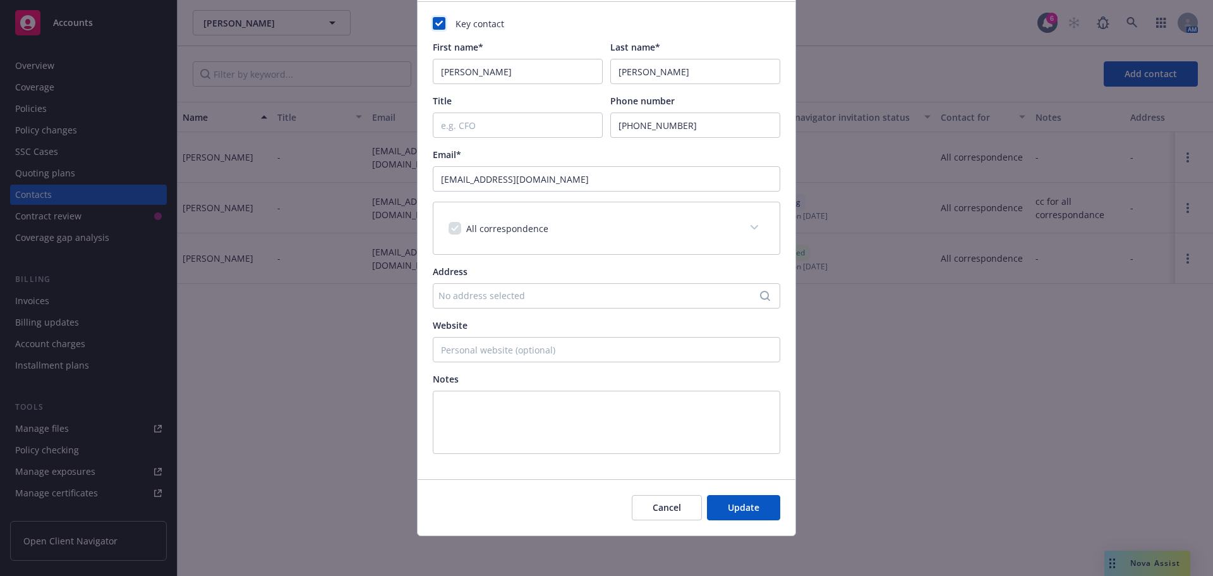
scroll to position [87, 0]
click at [739, 507] on span "Update" at bounding box center [744, 506] width 32 height 12
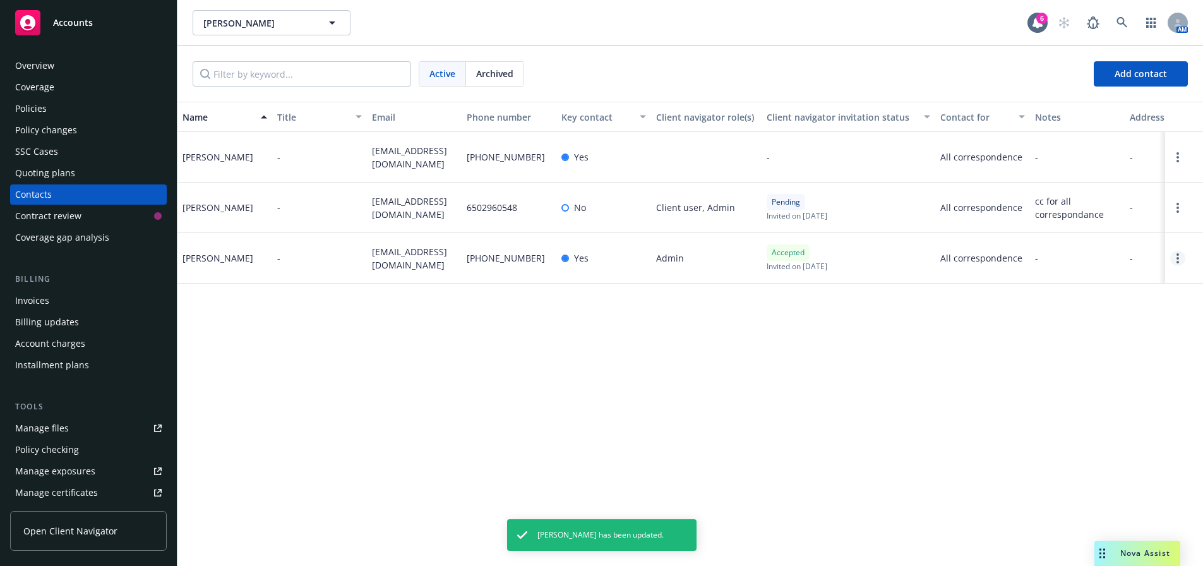
click at [1186, 258] on link "Open options" at bounding box center [1178, 258] width 15 height 15
click at [1077, 158] on link "Edit contact" at bounding box center [1092, 162] width 172 height 25
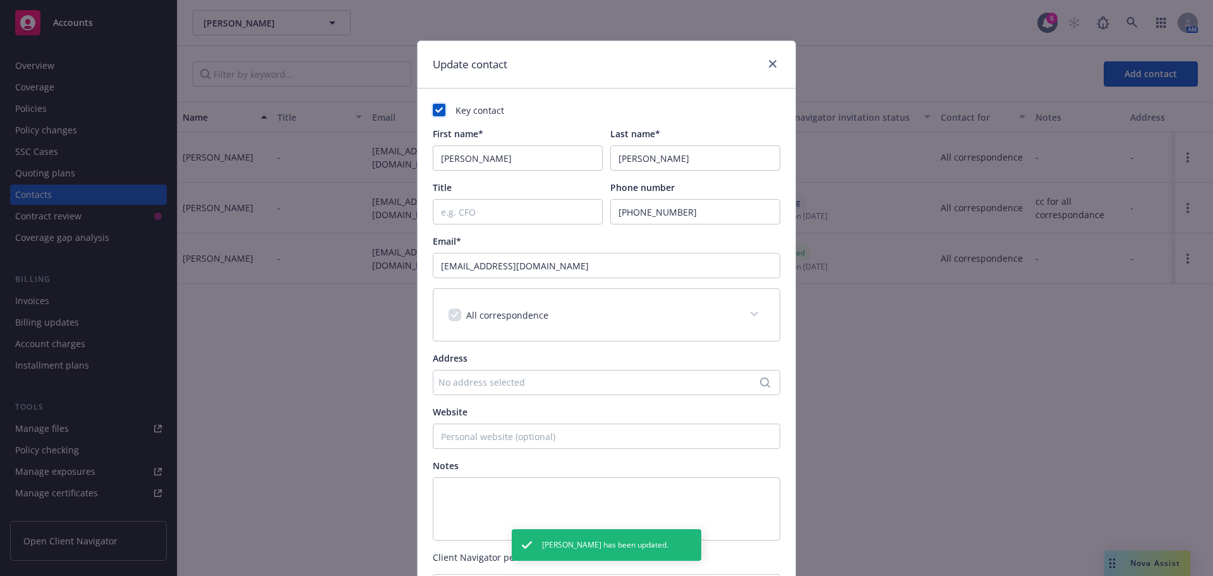
click at [435, 111] on icon at bounding box center [439, 110] width 8 height 6
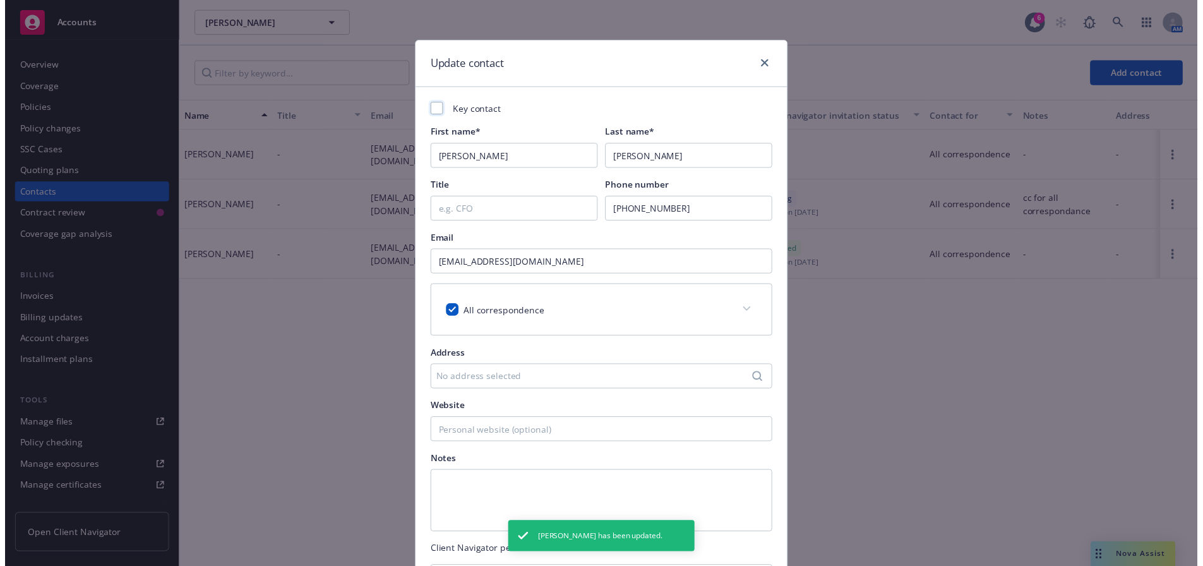
scroll to position [200, 0]
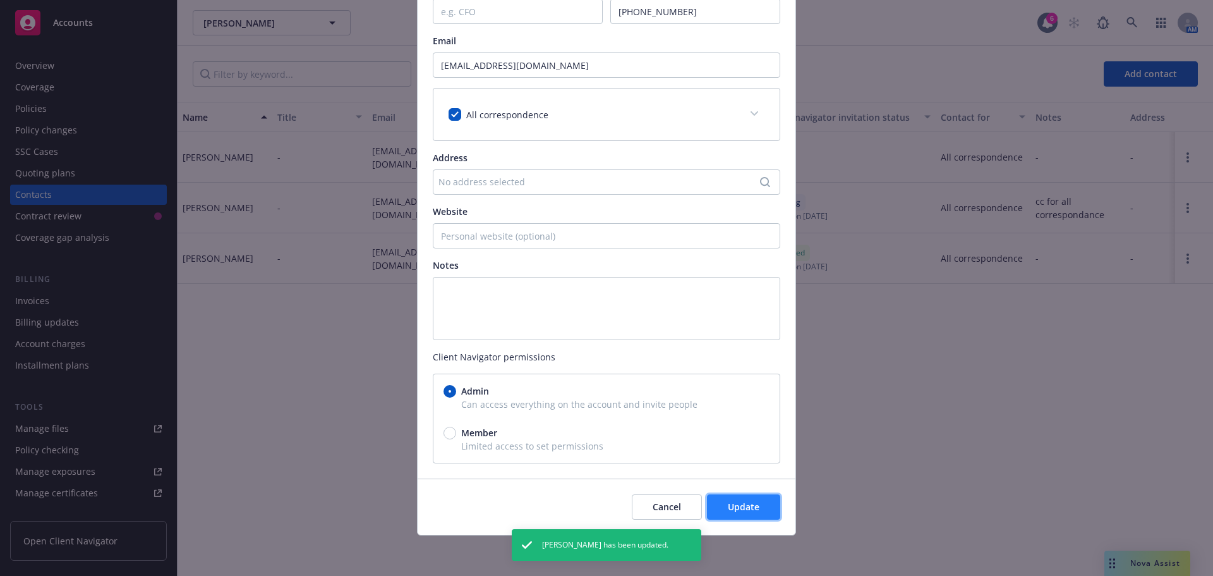
click at [765, 502] on button "Update" at bounding box center [743, 506] width 73 height 25
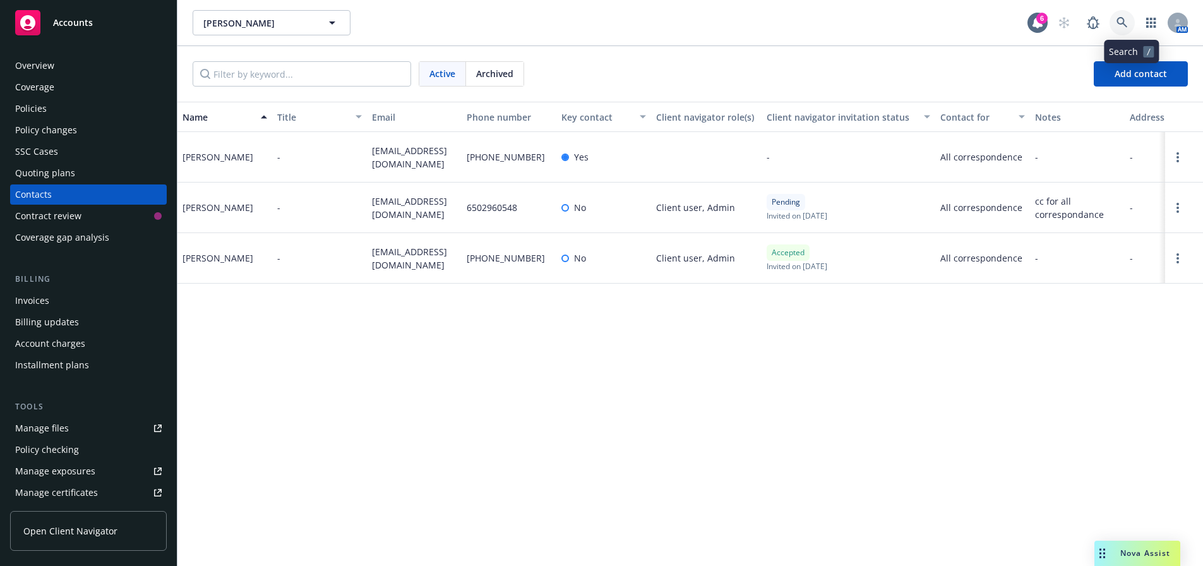
click at [1132, 27] on link at bounding box center [1122, 22] width 25 height 25
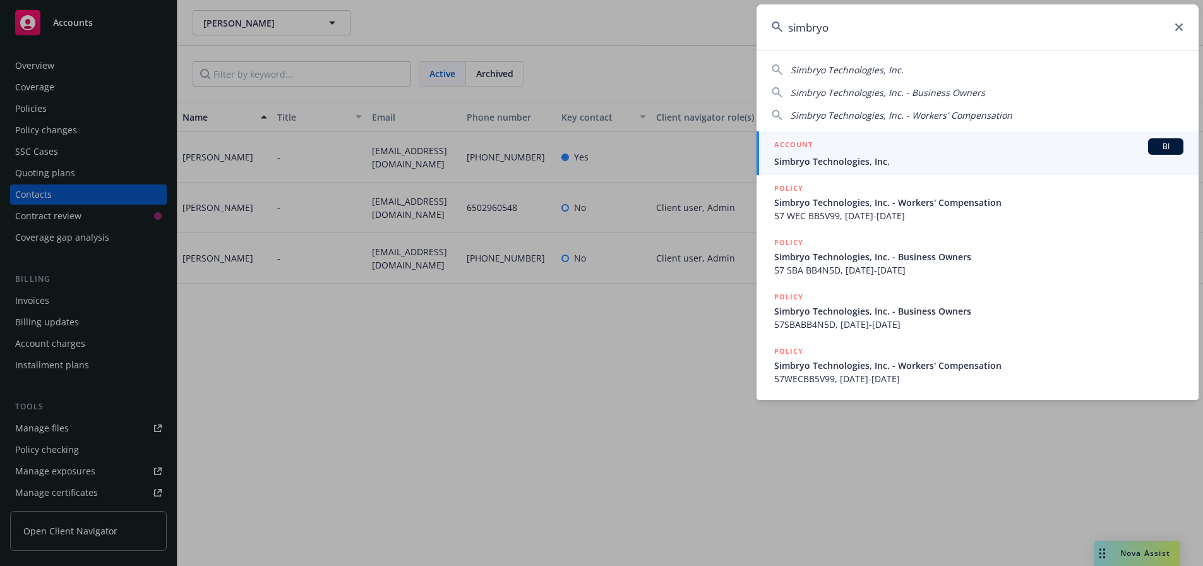
type input "simbryo"
click at [812, 161] on span "Simbryo Technologies, Inc." at bounding box center [979, 161] width 409 height 13
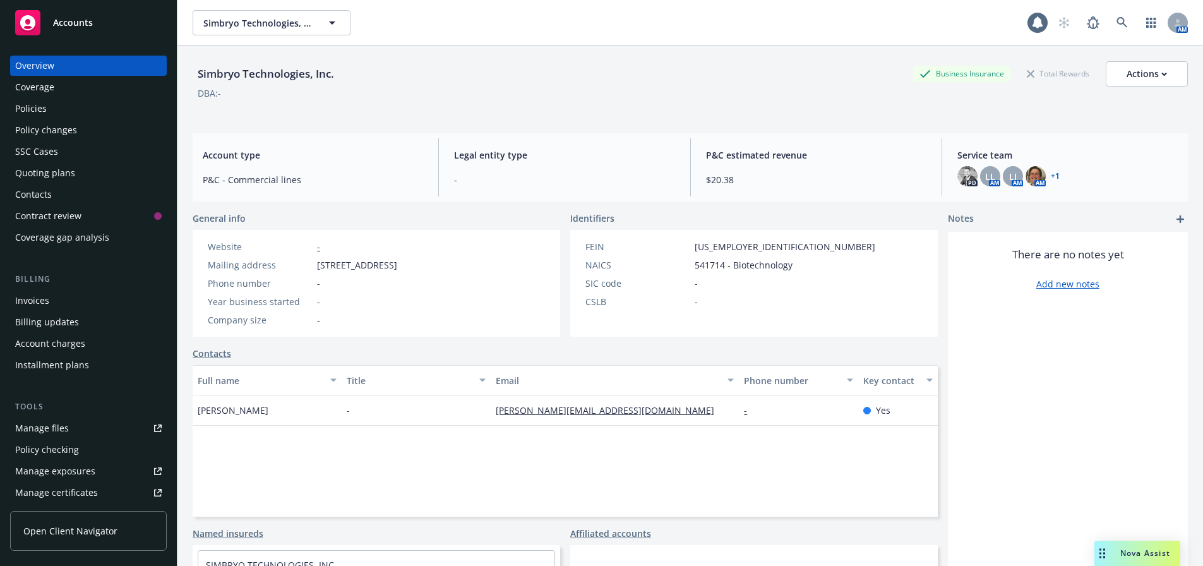
click at [58, 167] on div "Quoting plans" at bounding box center [45, 173] width 60 height 20
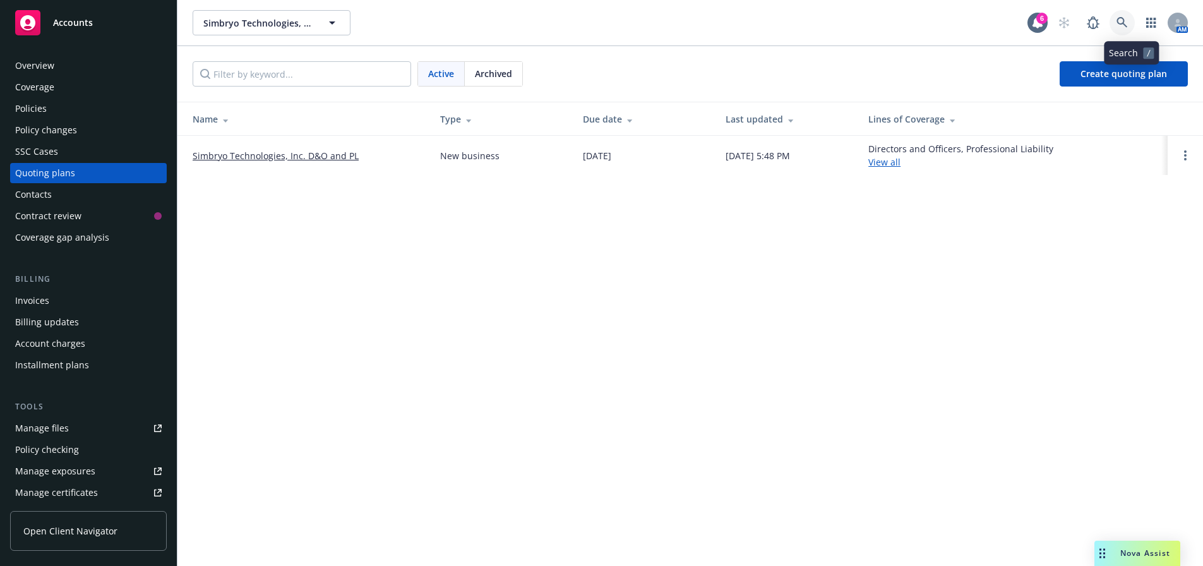
click at [1135, 21] on link at bounding box center [1122, 22] width 25 height 25
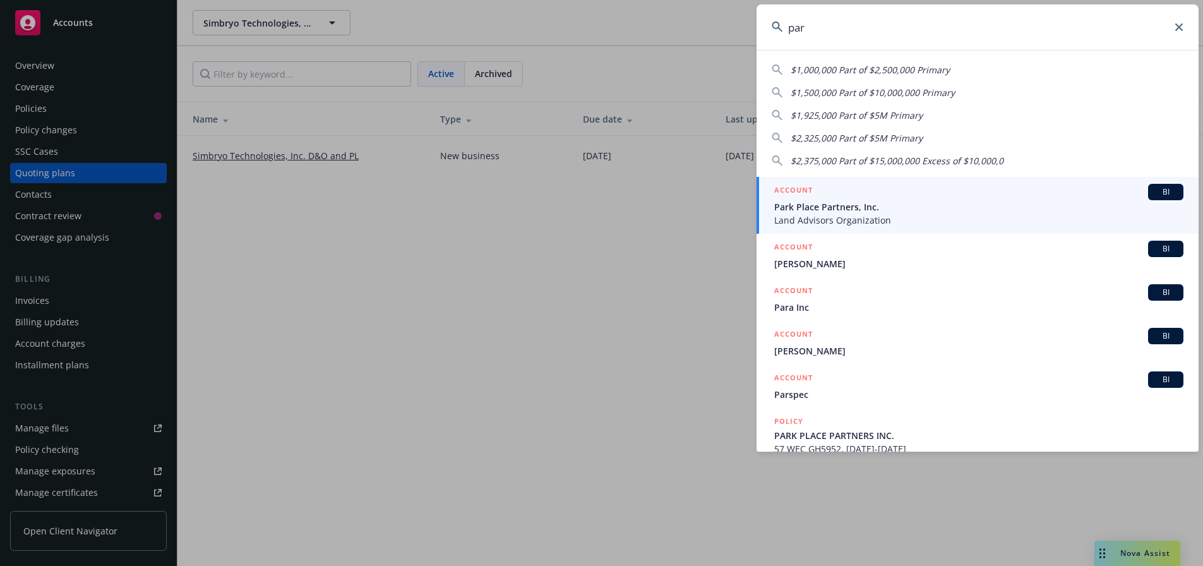
click at [828, 35] on input "par" at bounding box center [978, 26] width 442 height 45
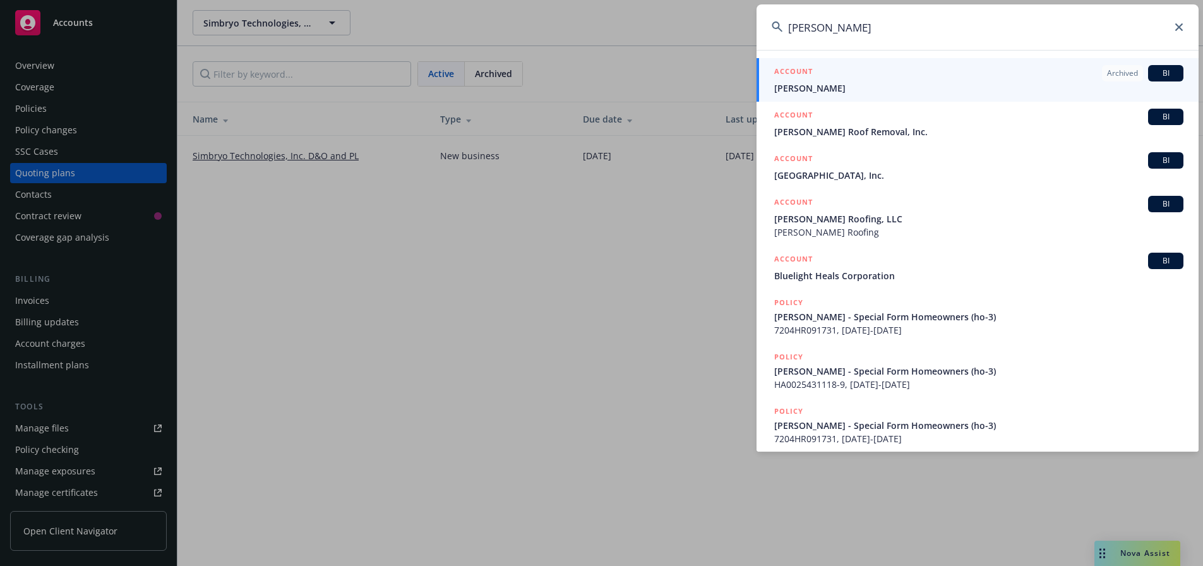
click at [852, 31] on input "parra" at bounding box center [978, 26] width 442 height 45
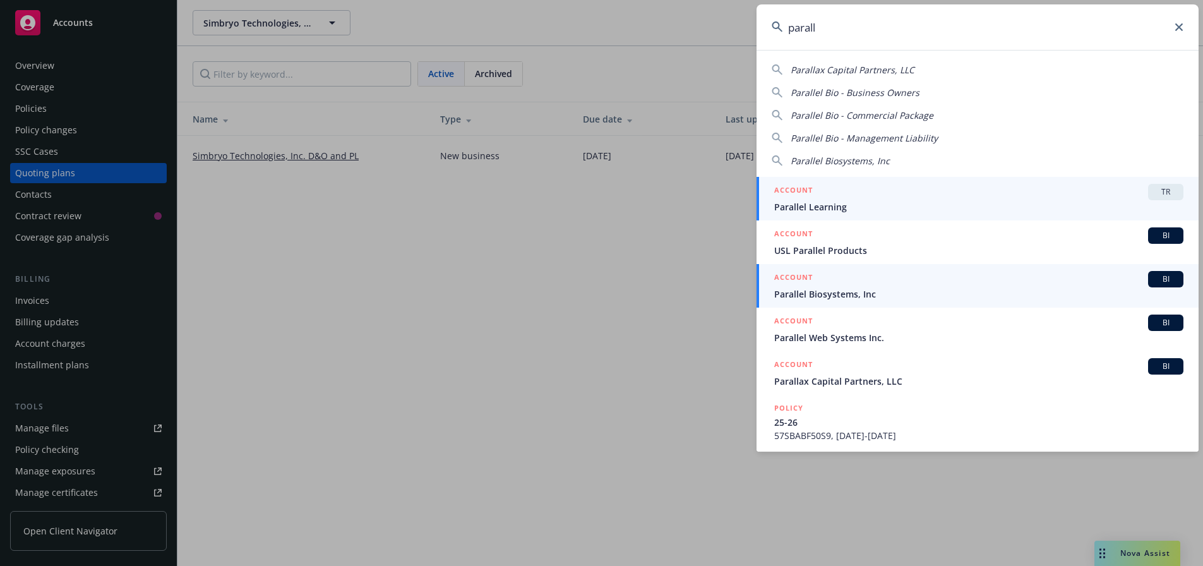
type input "parall"
click at [856, 290] on span "Parallel Biosystems, Inc" at bounding box center [979, 293] width 409 height 13
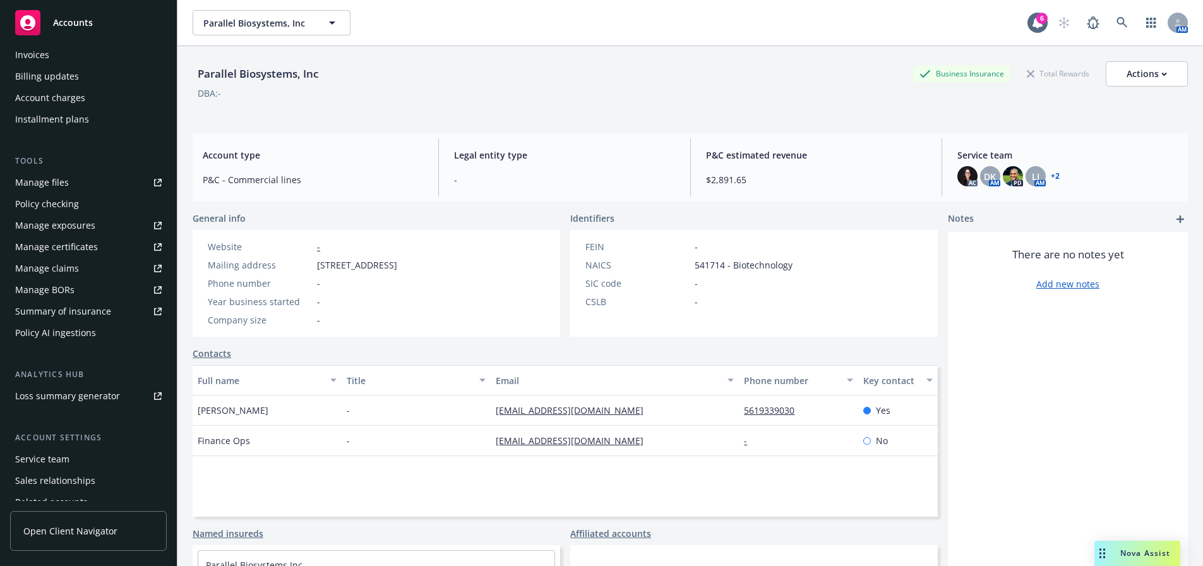
scroll to position [253, 0]
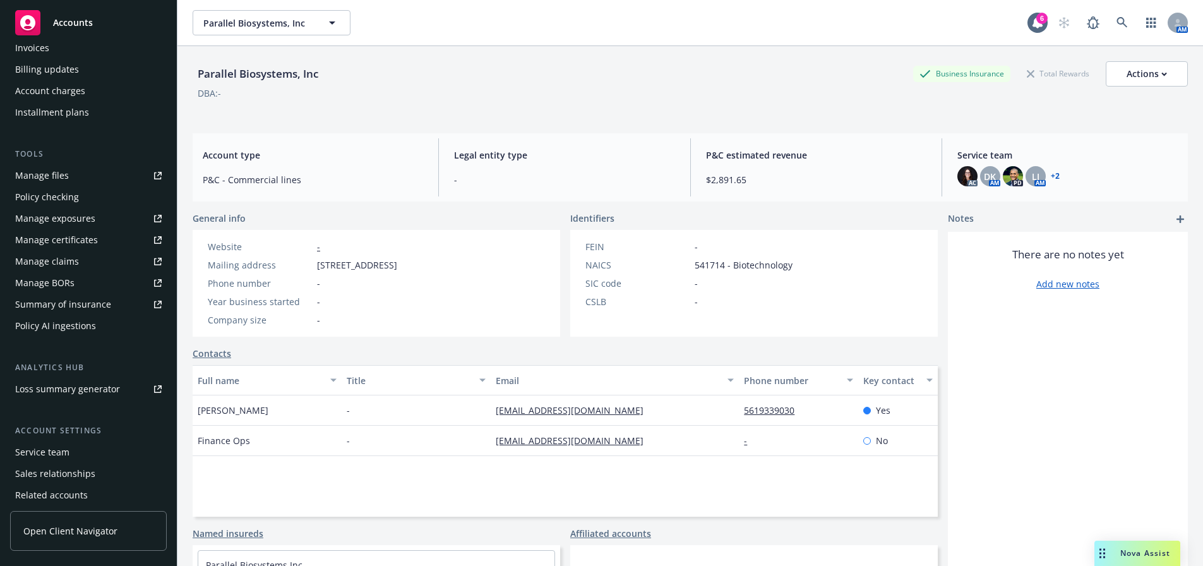
click at [81, 238] on div "Manage certificates" at bounding box center [56, 240] width 83 height 20
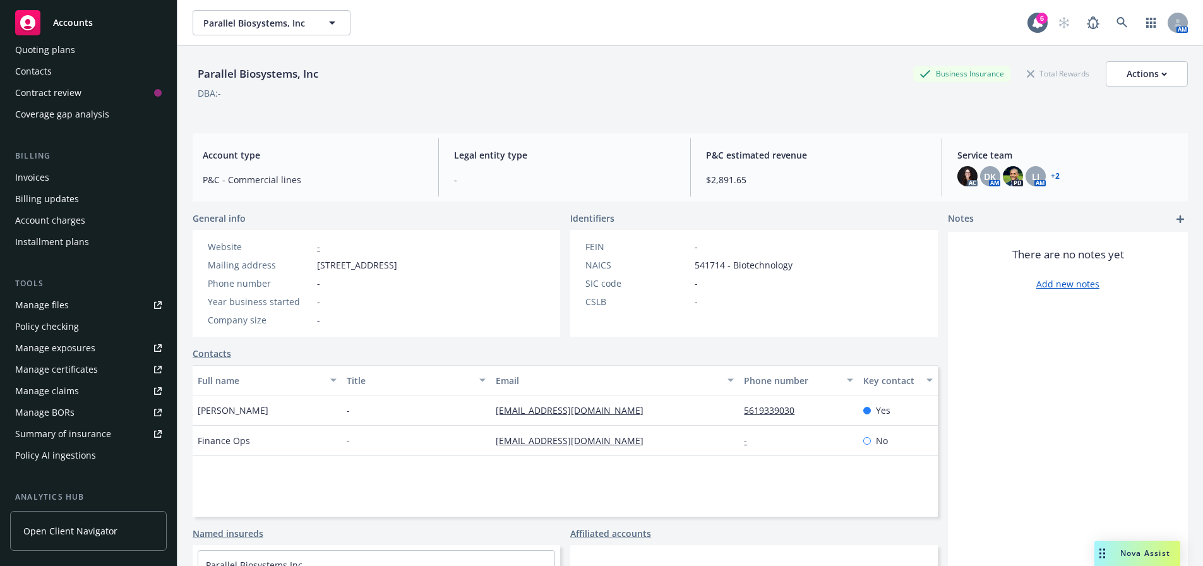
scroll to position [0, 0]
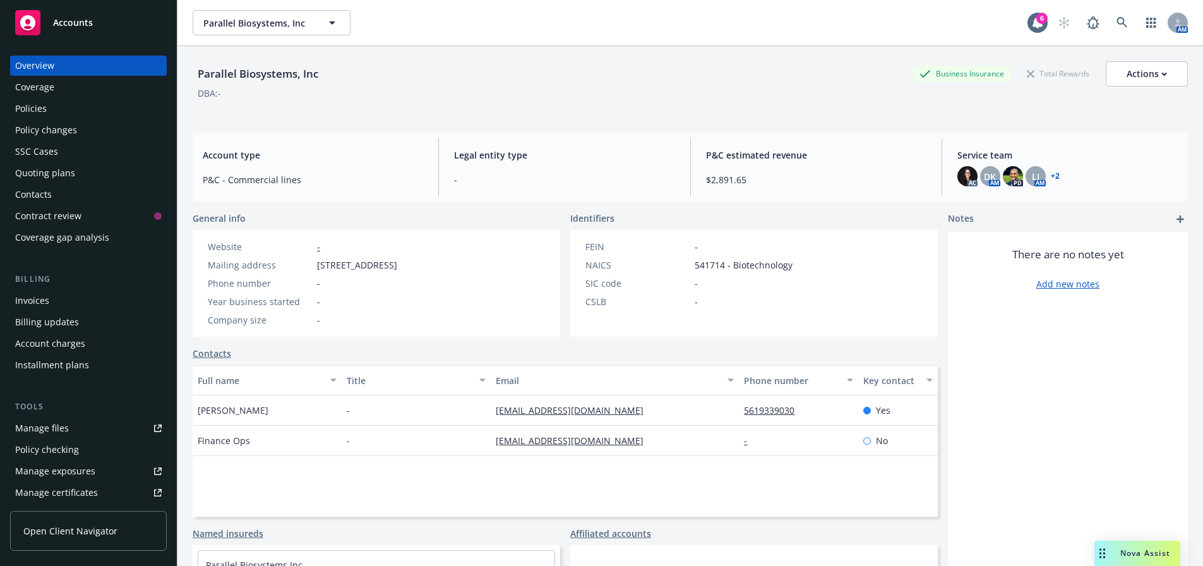
click at [56, 111] on div "Policies" at bounding box center [88, 109] width 147 height 20
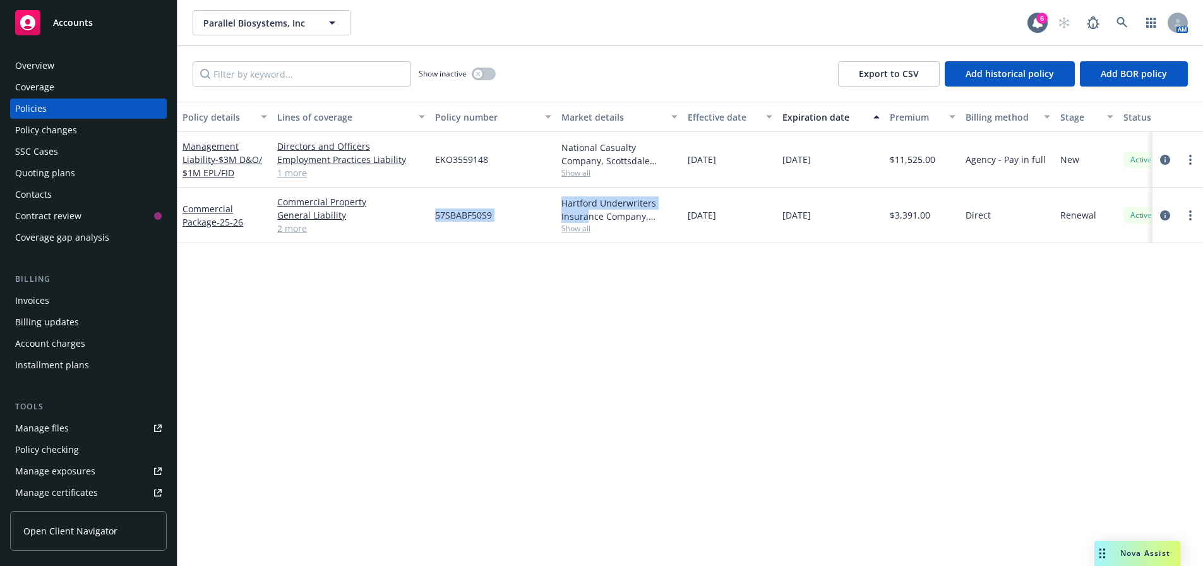
drag, startPoint x: 433, startPoint y: 213, endPoint x: 586, endPoint y: 215, distance: 152.3
click at [590, 217] on div "Commercial Package - 25-26 Commercial Property General Liability Employment Pra…" at bounding box center [787, 216] width 1219 height 56
copy div "57SBABF50S9 Hartford Underwriters Insura"
click at [472, 226] on div "57SBABF50S9" at bounding box center [493, 216] width 126 height 56
drag, startPoint x: 428, startPoint y: 211, endPoint x: 510, endPoint y: 218, distance: 82.4
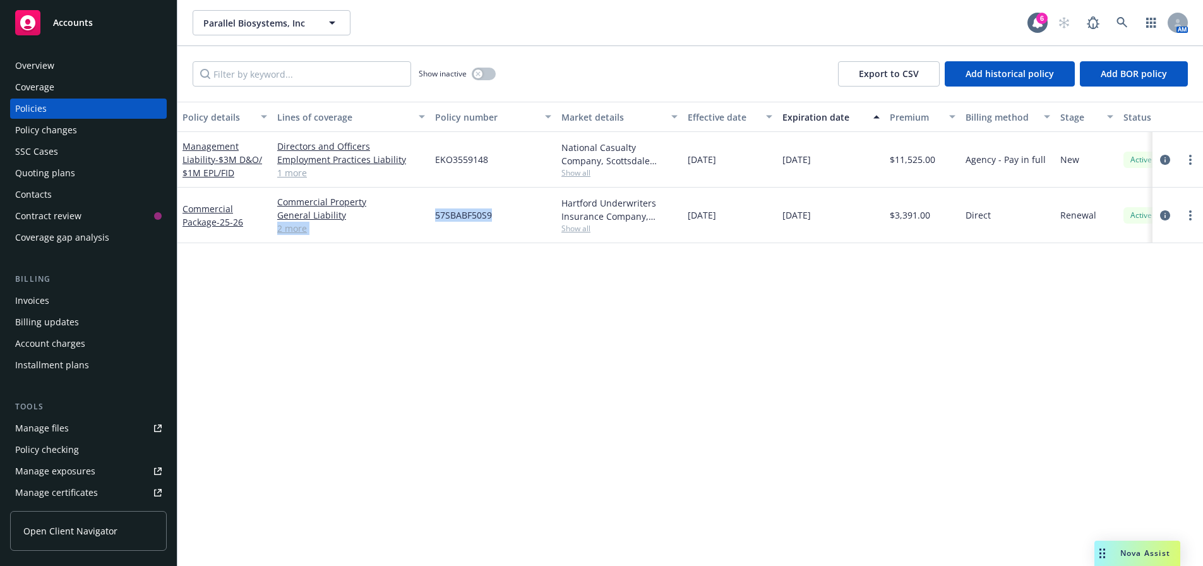
click at [510, 218] on div "Commercial Package - 25-26 Commercial Property General Liability Employment Pra…" at bounding box center [787, 216] width 1219 height 56
click at [436, 217] on div "57SBABF50S9" at bounding box center [493, 216] width 126 height 56
click at [438, 217] on span "57SBABF50S9" at bounding box center [463, 214] width 57 height 13
drag, startPoint x: 437, startPoint y: 213, endPoint x: 507, endPoint y: 203, distance: 70.1
click at [503, 205] on div "57SBABF50S9" at bounding box center [493, 216] width 126 height 56
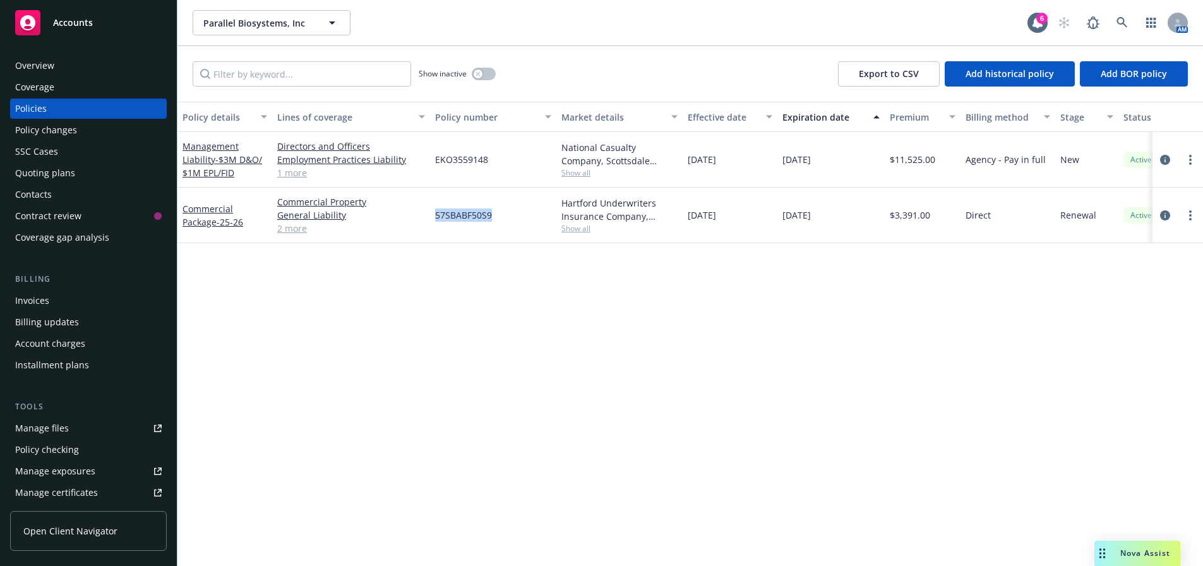
copy span "57SBABF50S9"
click at [1128, 22] on icon at bounding box center [1122, 22] width 11 height 11
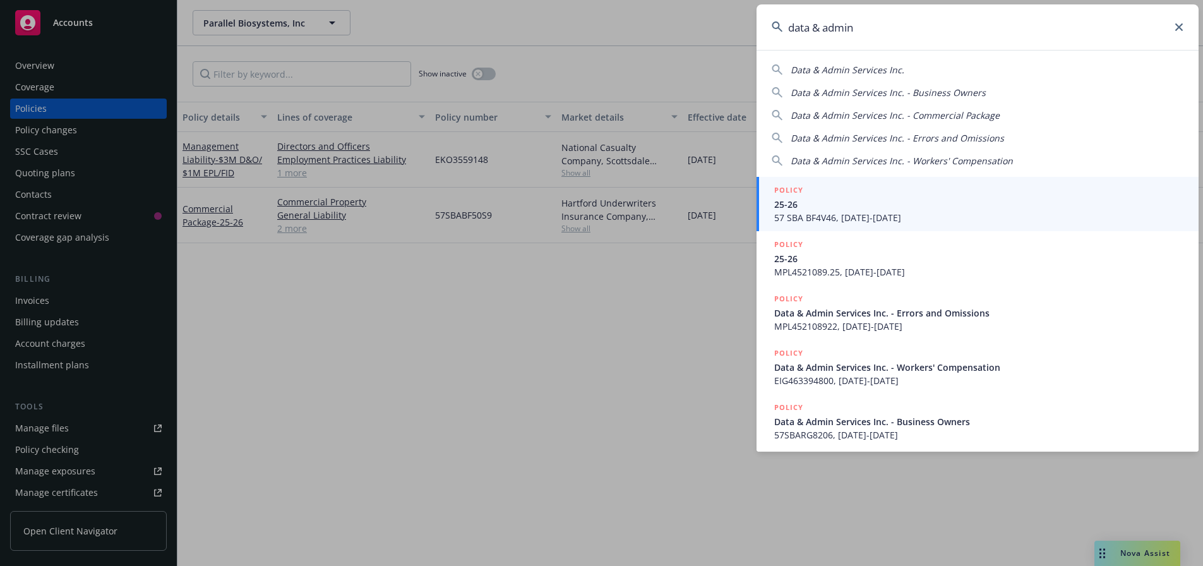
click at [869, 64] on span "Data & Admin Services Inc." at bounding box center [848, 70] width 114 height 12
type input "Data & Admin Services Inc."
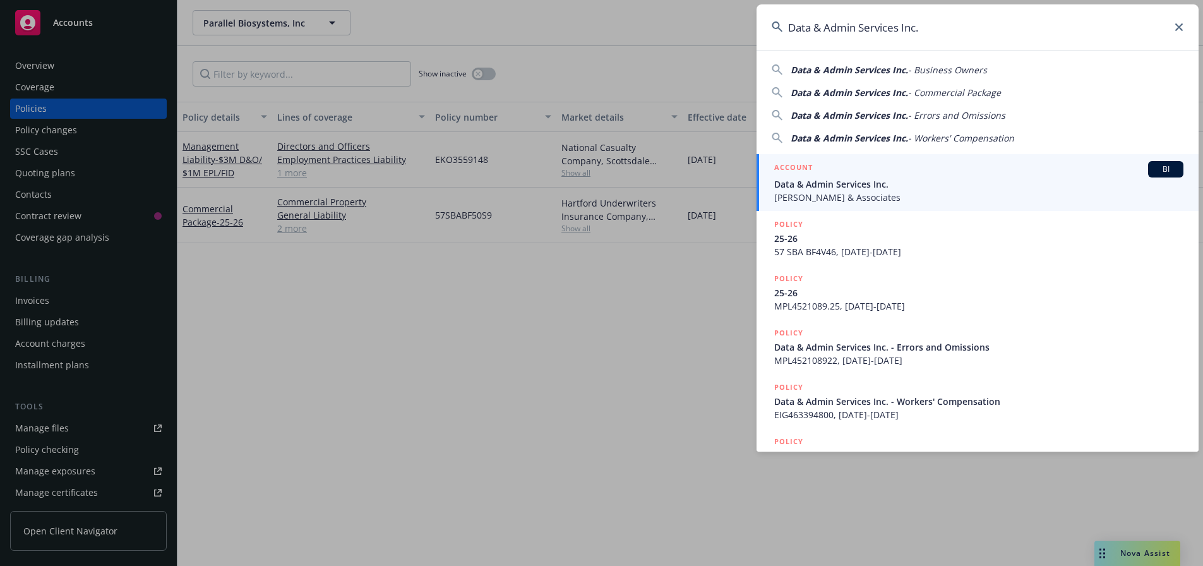
click at [848, 178] on span "Data & Admin Services Inc." at bounding box center [979, 184] width 409 height 13
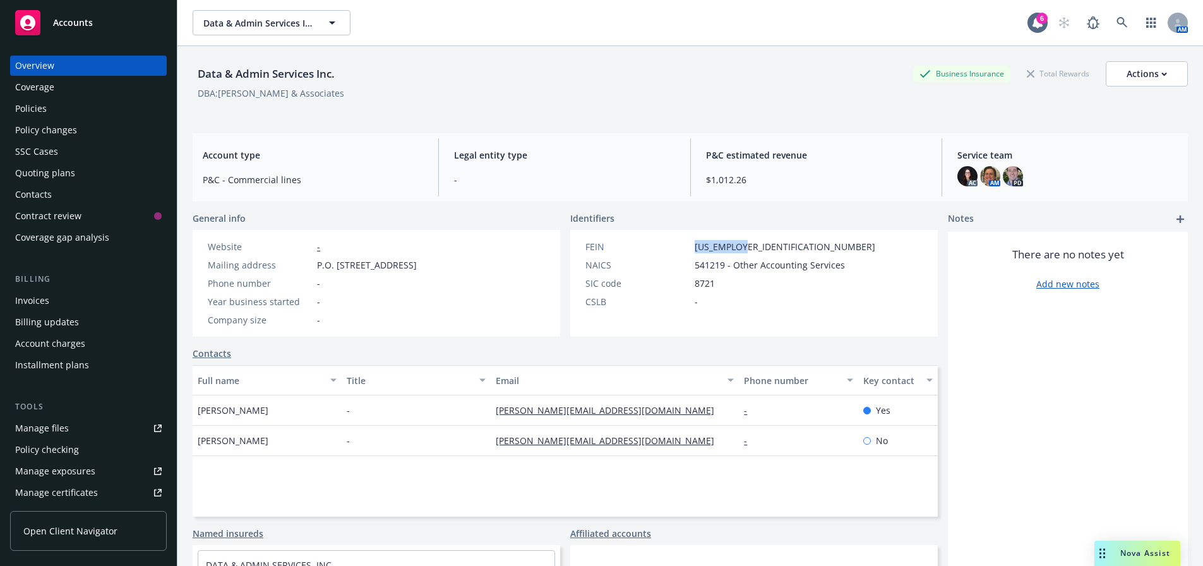
drag, startPoint x: 740, startPoint y: 246, endPoint x: 685, endPoint y: 246, distance: 55.0
click at [685, 246] on div "FEIN 94-3304265" at bounding box center [731, 246] width 300 height 13
click at [776, 241] on div "FEIN 94-3304265" at bounding box center [731, 246] width 300 height 13
click at [1082, 284] on link "Add new notes" at bounding box center [1068, 283] width 63 height 13
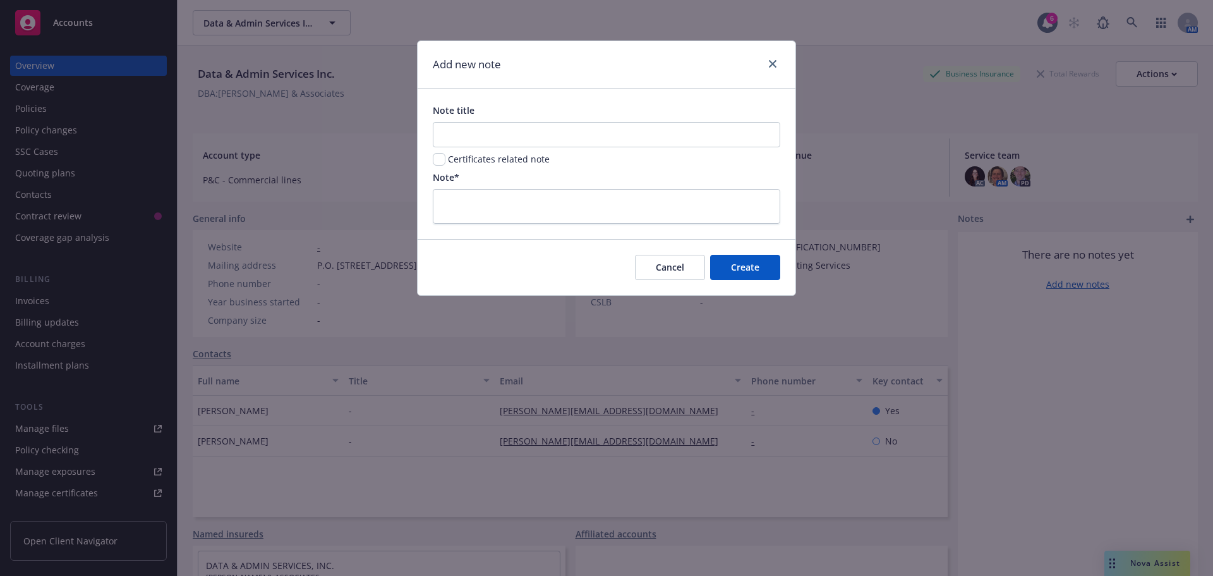
click at [598, 121] on div "Note title" at bounding box center [606, 126] width 347 height 44
click at [592, 143] on input "Note title" at bounding box center [606, 134] width 347 height 25
type input "2"
type input "1 Summit Analytics"
click at [546, 196] on textarea at bounding box center [606, 206] width 347 height 35
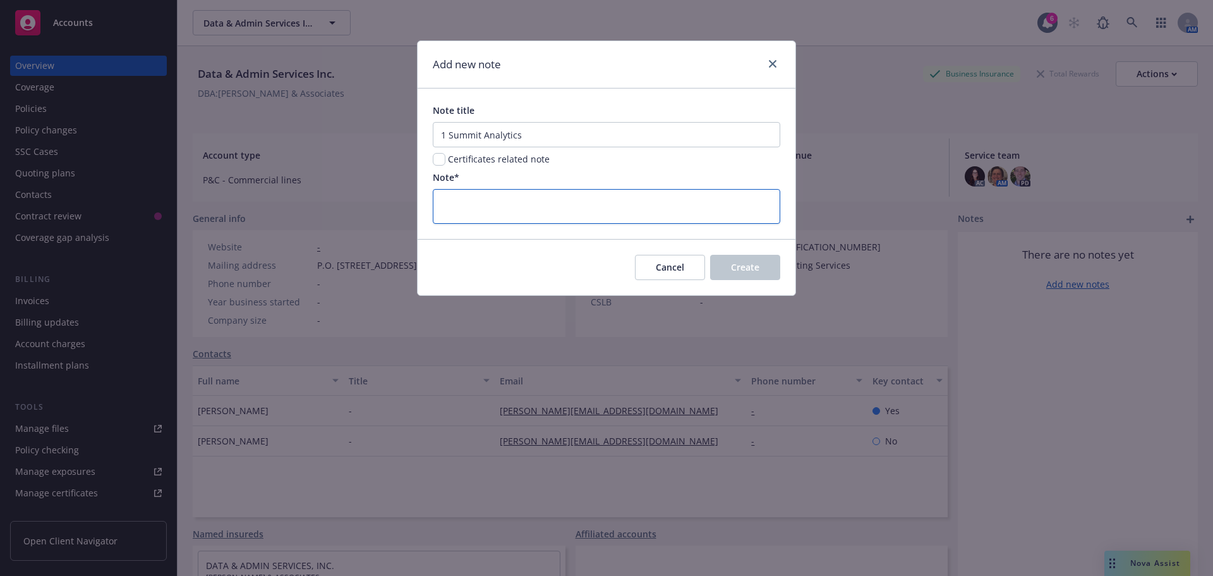
click at [567, 196] on textarea at bounding box center [606, 206] width 347 height 35
type textarea "8"
type textarea "x"
type textarea "87"
type textarea "x"
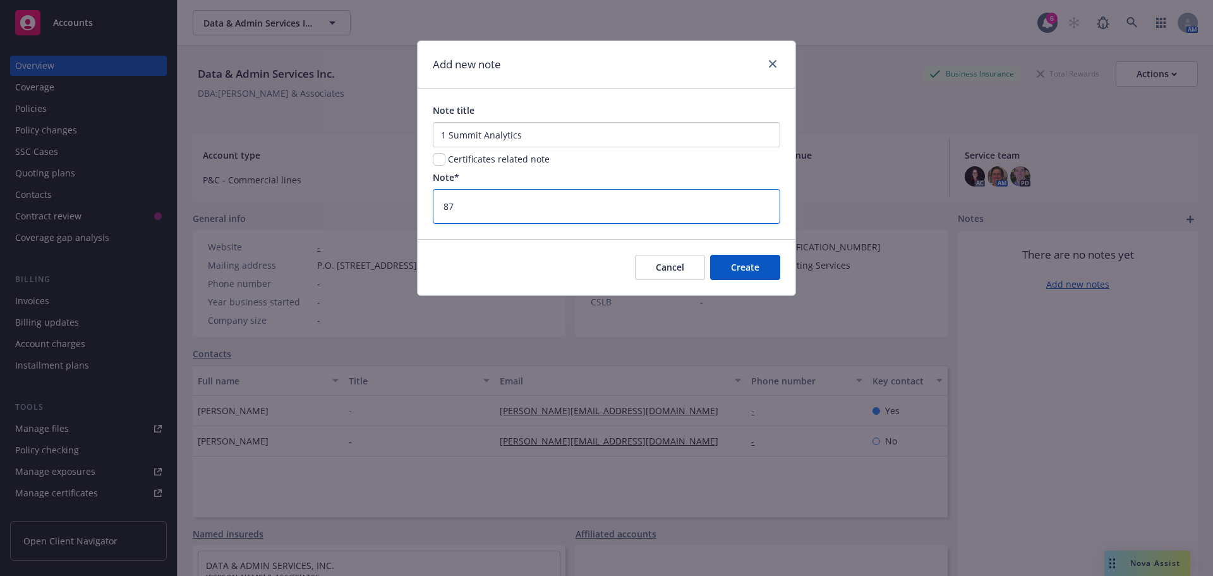
type textarea "87-"
type textarea "x"
type textarea "87-0"
type textarea "x"
type textarea "87-08"
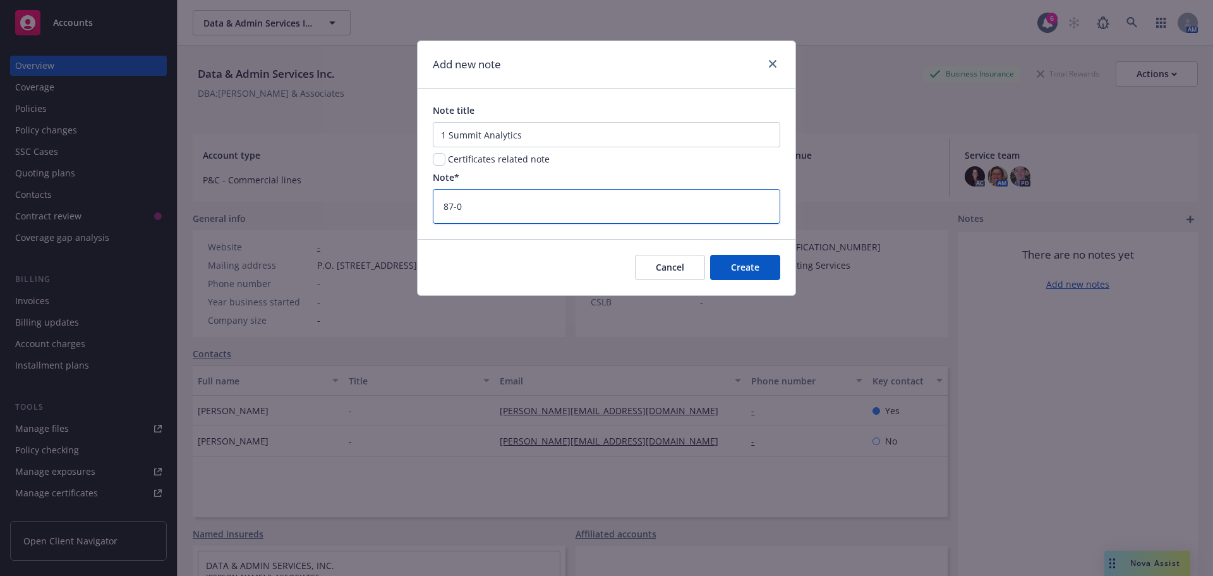
type textarea "x"
type textarea "87-086"
type textarea "x"
type textarea "87-0865"
type textarea "x"
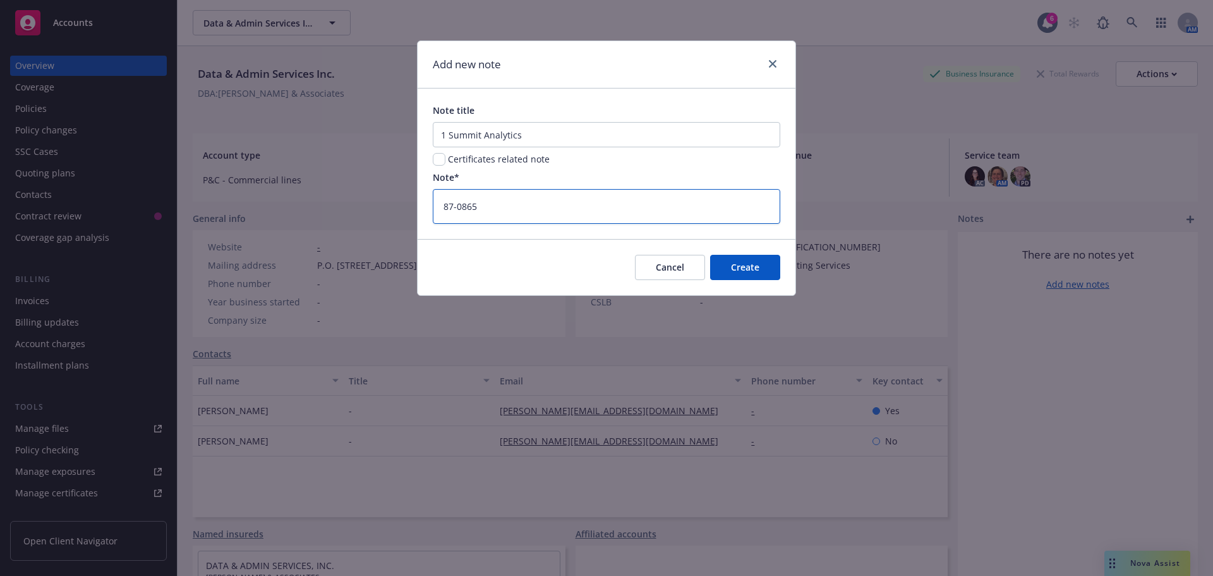
type textarea "87-08653"
type textarea "x"
type textarea "87-086537"
type textarea "x"
type textarea "87-0865371"
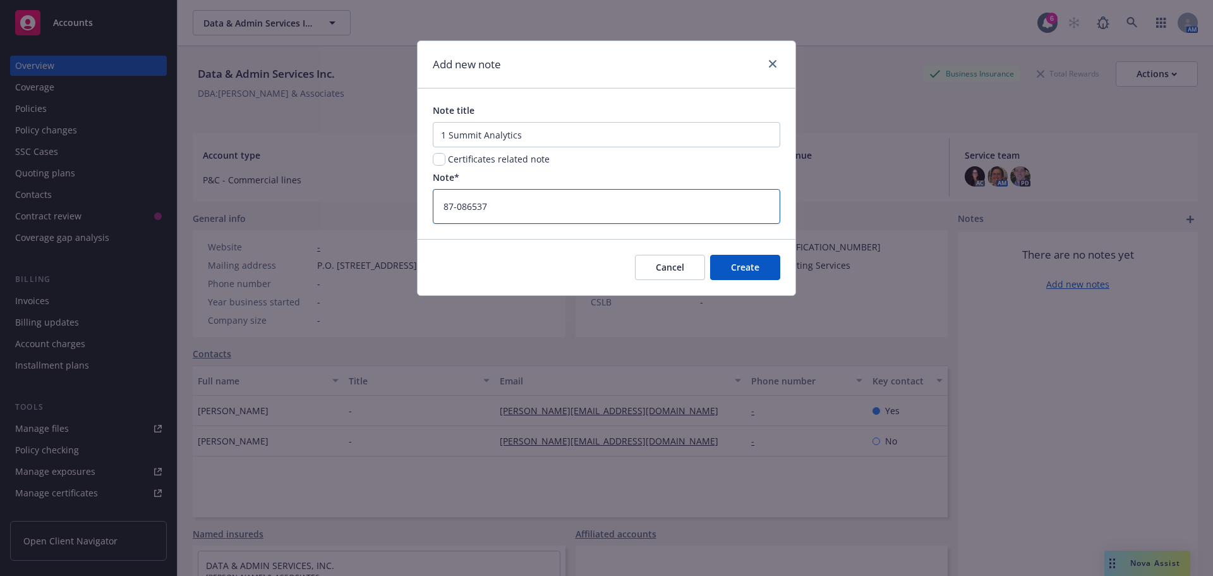
type textarea "x"
type textarea "87-0865371"
click at [756, 276] on button "Create" at bounding box center [745, 267] width 70 height 25
type textarea "x"
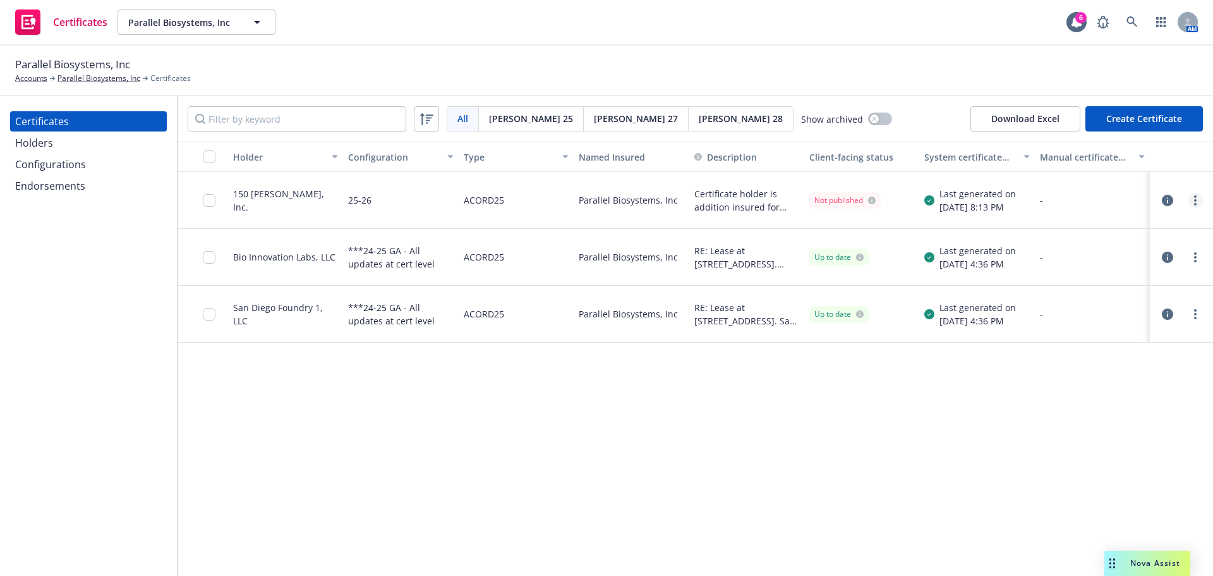
click at [1197, 200] on link "more" at bounding box center [1195, 200] width 15 height 15
click at [1098, 353] on link "Download editable generated certificate" at bounding box center [1101, 352] width 202 height 25
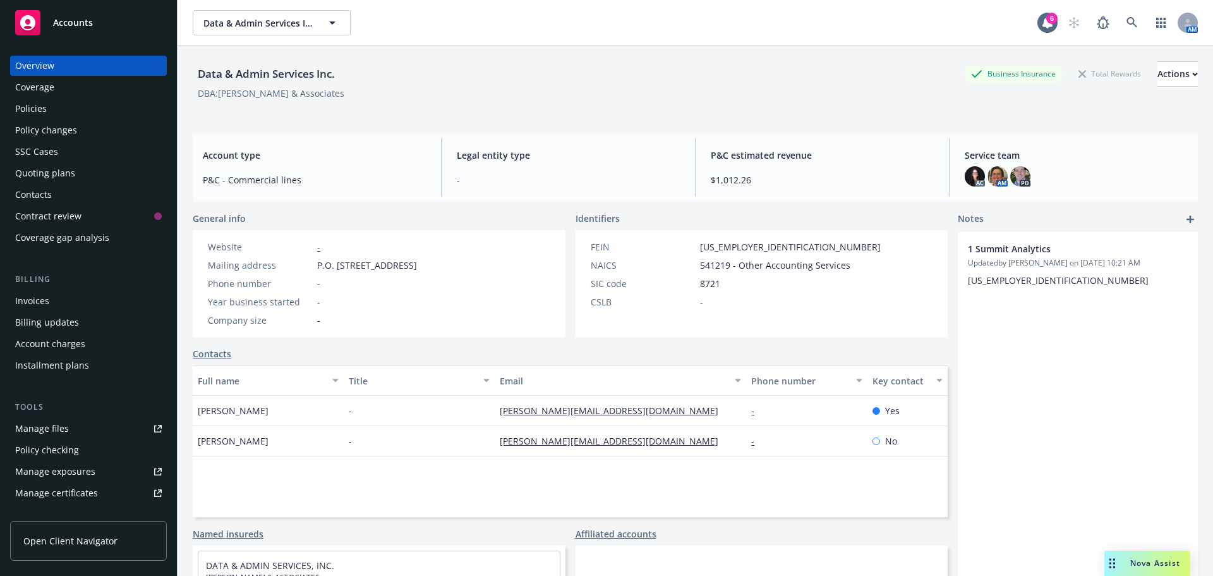
drag, startPoint x: 465, startPoint y: 265, endPoint x: 310, endPoint y: 270, distance: 154.9
click at [304, 268] on div "Website - Mailing address P.O. Box 5192, Novato, CA, 94948 Phone number - Year …" at bounding box center [312, 283] width 239 height 107
click at [334, 276] on div "Website - Mailing address P.O. Box 5192, Novato, CA, 94948 Phone number - Year …" at bounding box center [312, 283] width 219 height 87
drag, startPoint x: 480, startPoint y: 264, endPoint x: 273, endPoint y: 265, distance: 207.2
click at [262, 265] on div "Website - Mailing address P.O. Box 5192, Novato, CA, 94948 Phone number - Year …" at bounding box center [379, 283] width 373 height 107
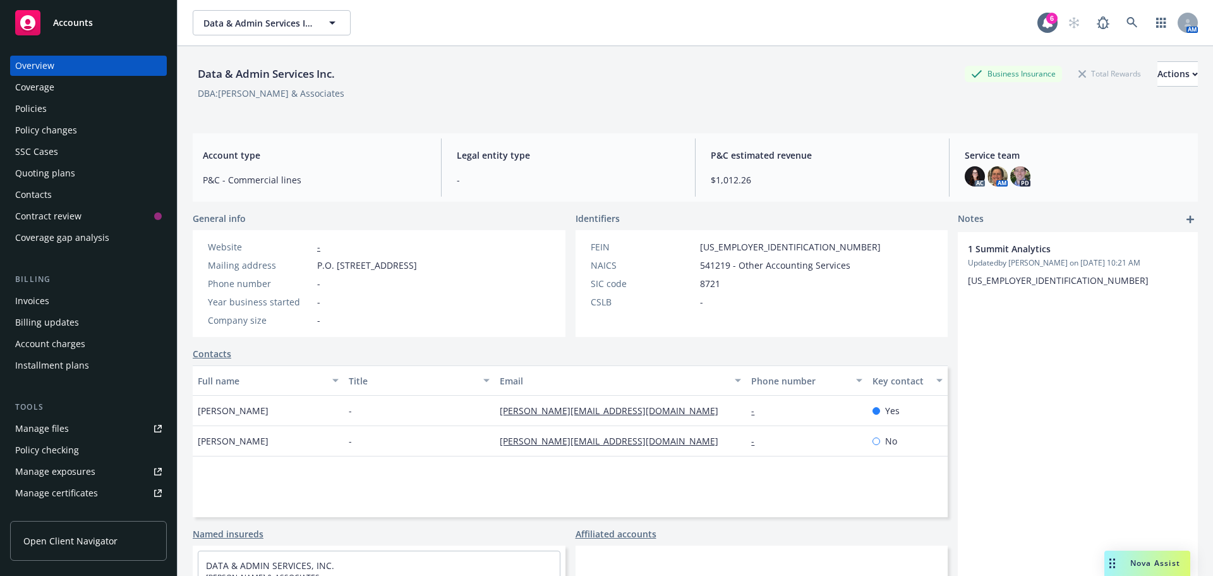
click at [422, 289] on div "Phone number -" at bounding box center [312, 283] width 219 height 13
drag, startPoint x: 482, startPoint y: 268, endPoint x: 294, endPoint y: 265, distance: 188.3
click at [294, 265] on div "Website - Mailing address P.O. Box 5192, Novato, CA, 94948 Phone number - Year …" at bounding box center [379, 283] width 373 height 107
click at [391, 279] on div "Phone number -" at bounding box center [312, 283] width 219 height 13
drag, startPoint x: 348, startPoint y: 267, endPoint x: 296, endPoint y: 262, distance: 52.0
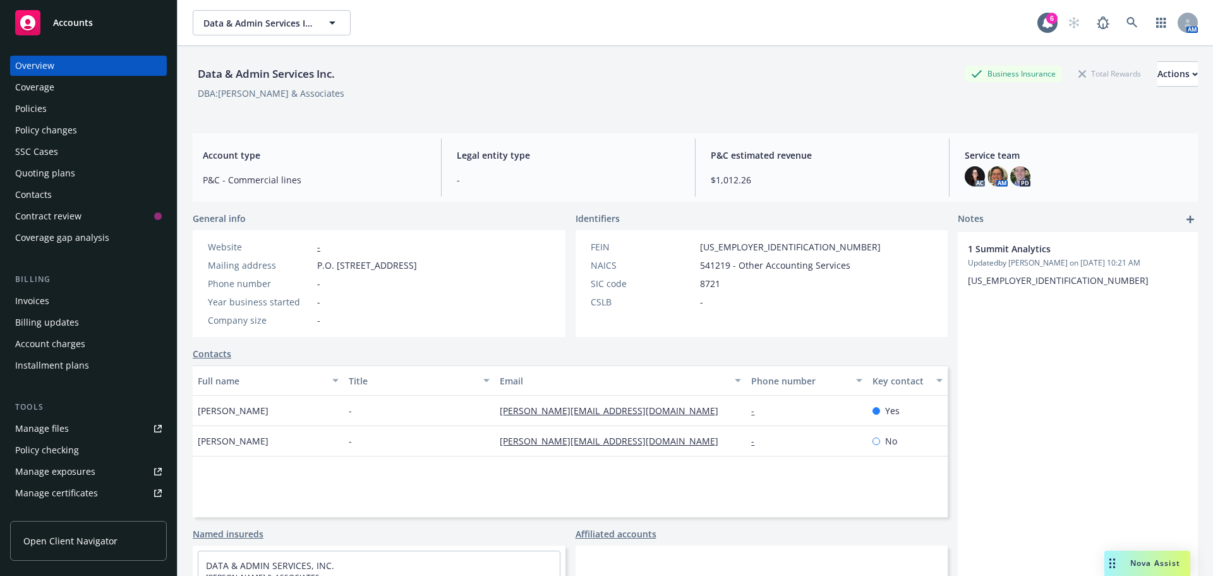
click at [294, 262] on div "Website - Mailing address P.O. Box 5192, Novato, CA, 94948 Phone number - Year …" at bounding box center [312, 283] width 239 height 107
click at [385, 286] on div "Phone number -" at bounding box center [312, 283] width 219 height 13
drag, startPoint x: 447, startPoint y: 263, endPoint x: 296, endPoint y: 255, distance: 150.6
click at [275, 255] on div "Website - Mailing address P.O. Box 5192, Novato, CA, 94948 Phone number - Year …" at bounding box center [312, 283] width 219 height 87
click at [476, 268] on div "Website - Mailing address P.O. Box 5192, Novato, CA, 94948 Phone number - Year …" at bounding box center [379, 283] width 373 height 107
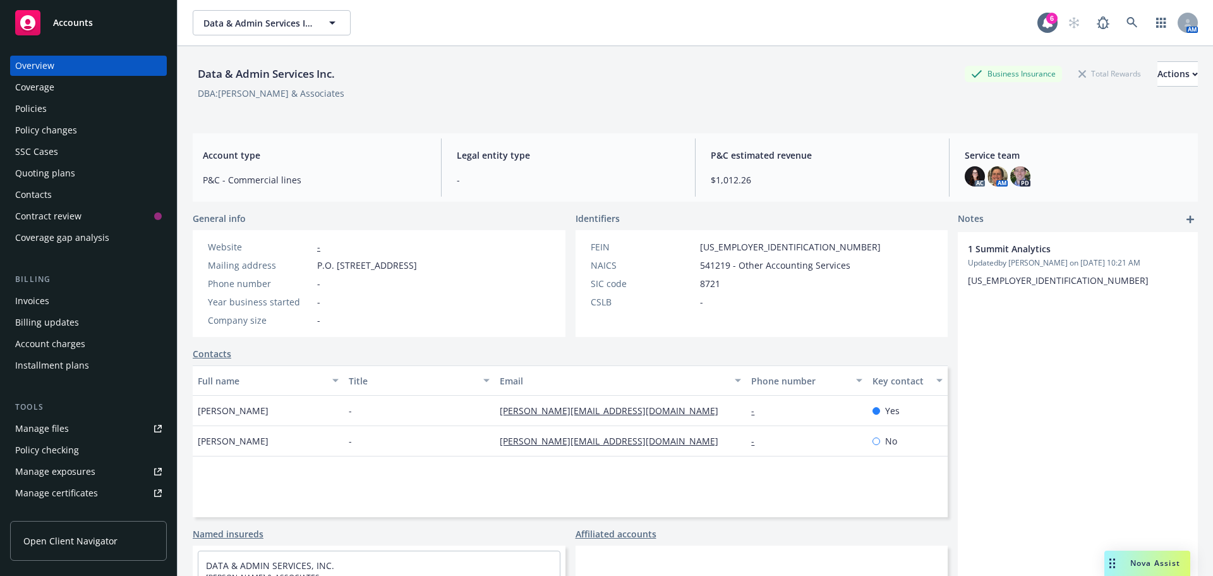
drag, startPoint x: 467, startPoint y: 269, endPoint x: 312, endPoint y: 253, distance: 155.6
click at [312, 253] on div "Website - Mailing address P.O. Box 5192, Novato, CA, 94948 Phone number - Year …" at bounding box center [312, 283] width 239 height 107
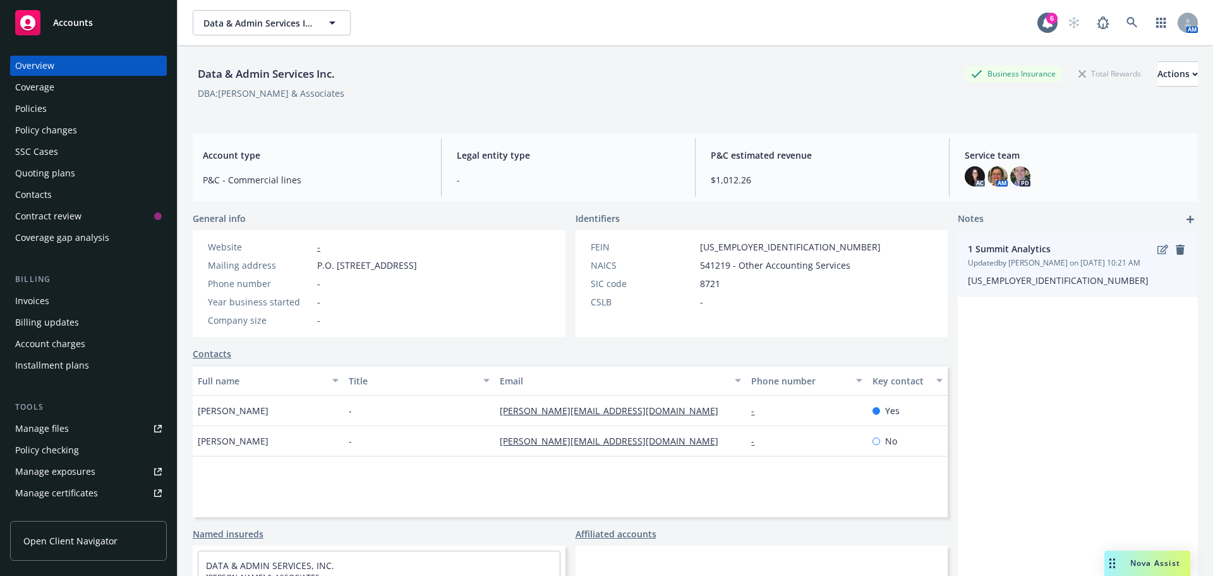
click at [1157, 260] on span "Updated by Nicholas Baldwin on 10/15/2025, 10:21 AM" at bounding box center [1078, 262] width 220 height 11
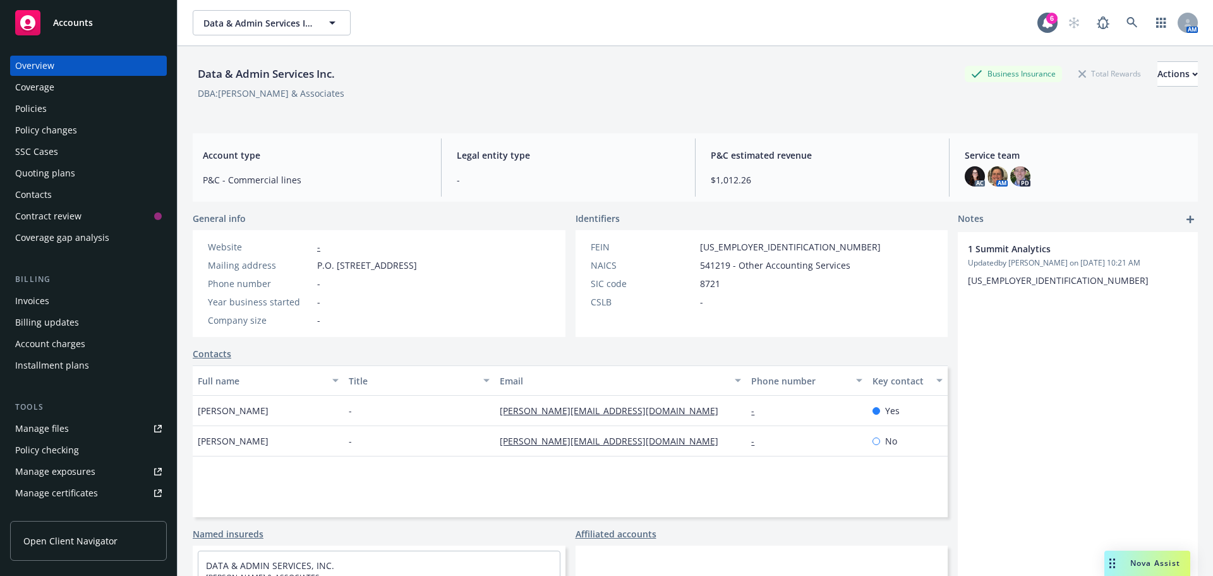
click at [1081, 320] on div "1 Summit Analytics Updated by Nicholas Baldwin on 10/15/2025, 10:21 AM 87-08653…" at bounding box center [1078, 447] width 240 height 430
click at [111, 111] on div "Policies" at bounding box center [88, 109] width 147 height 20
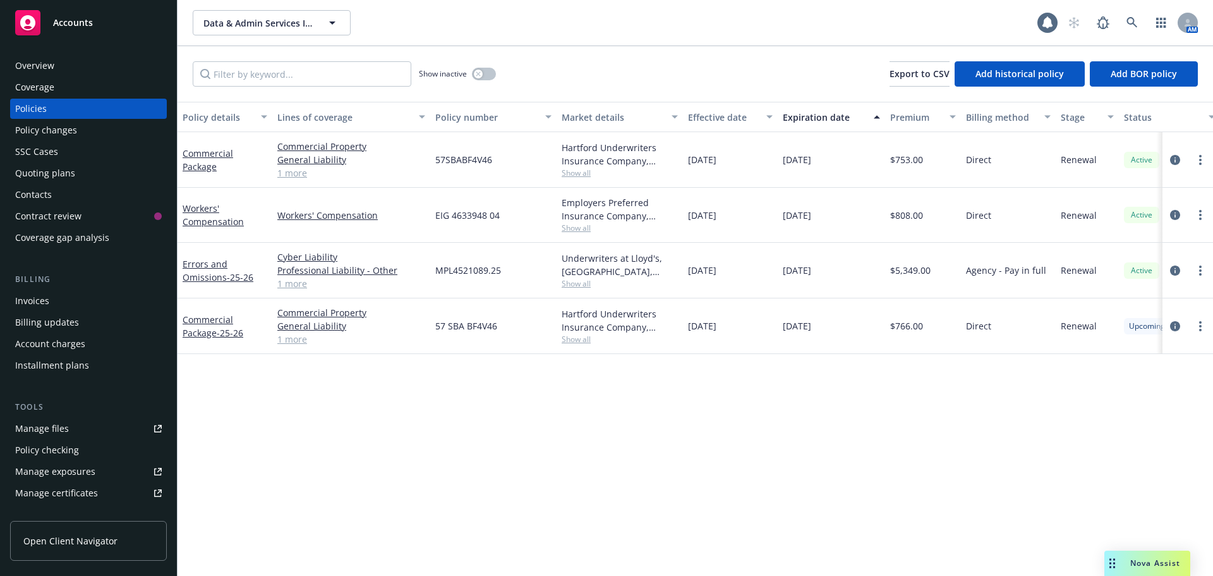
click at [581, 228] on span "Show all" at bounding box center [620, 227] width 116 height 11
click at [857, 419] on div "Policy details Lines of coverage Policy number Market details Effective date Ex…" at bounding box center [695, 339] width 1035 height 474
drag, startPoint x: 946, startPoint y: 216, endPoint x: 860, endPoint y: 212, distance: 85.4
click at [860, 212] on div "Workers' Compensation Workers' Compensation EIG 4633948 04 Employers Preferred …" at bounding box center [787, 215] width 1219 height 55
click at [1171, 214] on icon "circleInformation" at bounding box center [1175, 215] width 10 height 10
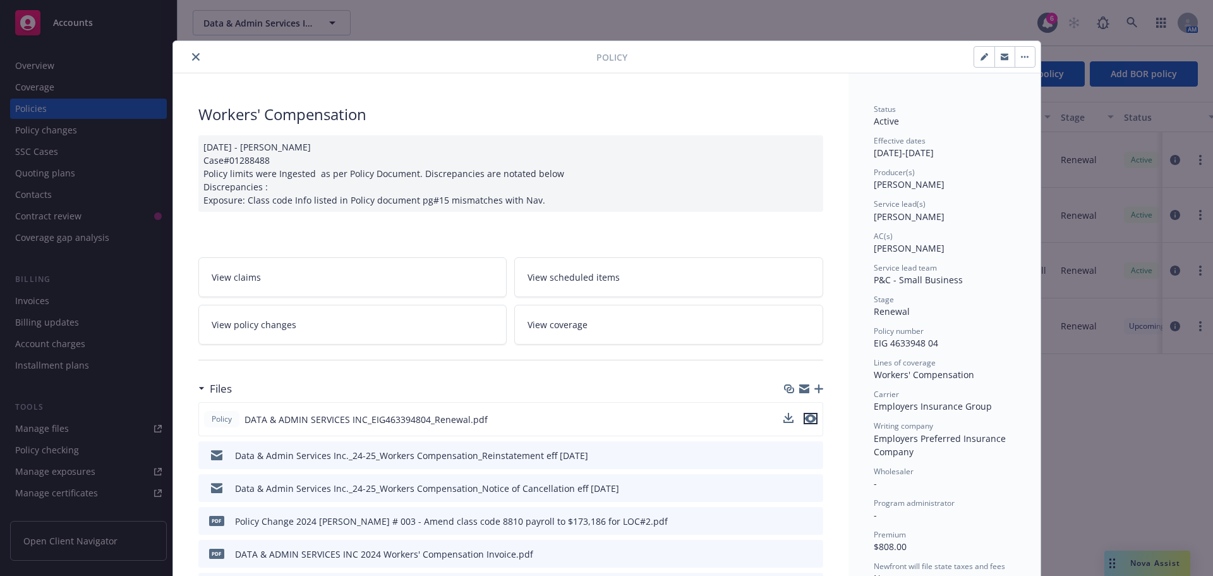
click at [807, 414] on icon "preview file" at bounding box center [810, 418] width 11 height 9
click at [192, 54] on icon "close" at bounding box center [196, 57] width 8 height 8
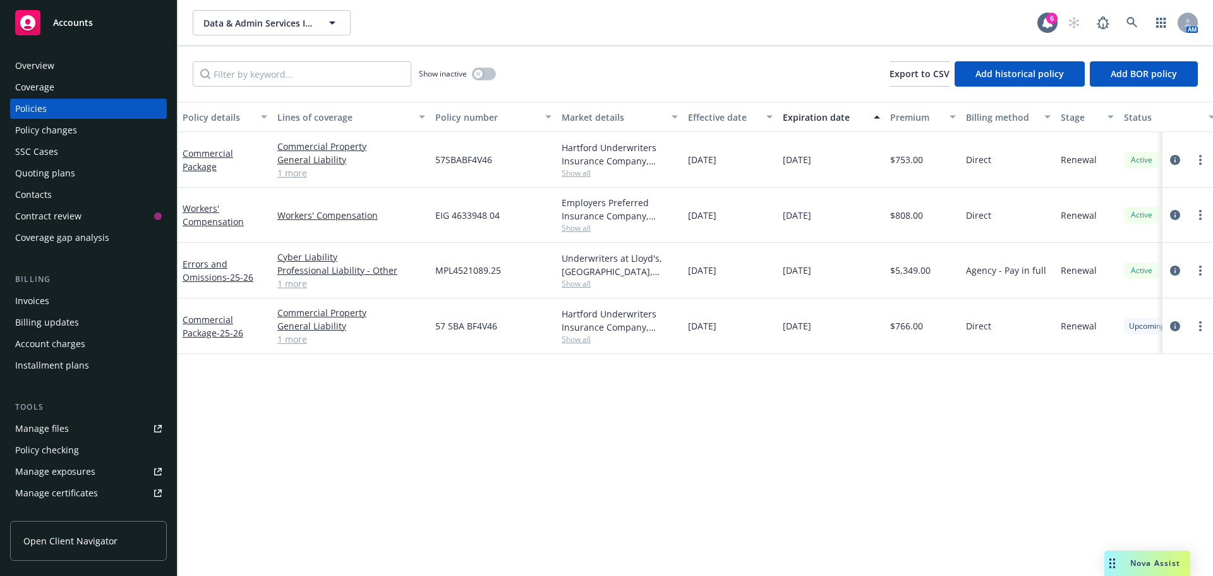
drag, startPoint x: 859, startPoint y: 326, endPoint x: 754, endPoint y: 325, distance: 105.5
click at [754, 325] on div "Commercial Package - 25-26 Commercial Property General Liability Commercial Aut…" at bounding box center [787, 326] width 1219 height 56
click at [980, 375] on div "Policy details Lines of coverage Policy number Market details Effective date Ex…" at bounding box center [695, 339] width 1035 height 474
drag, startPoint x: 938, startPoint y: 323, endPoint x: 863, endPoint y: 317, distance: 74.8
click at [863, 317] on div "Commercial Package - 25-26 Commercial Property General Liability Commercial Aut…" at bounding box center [787, 326] width 1219 height 56
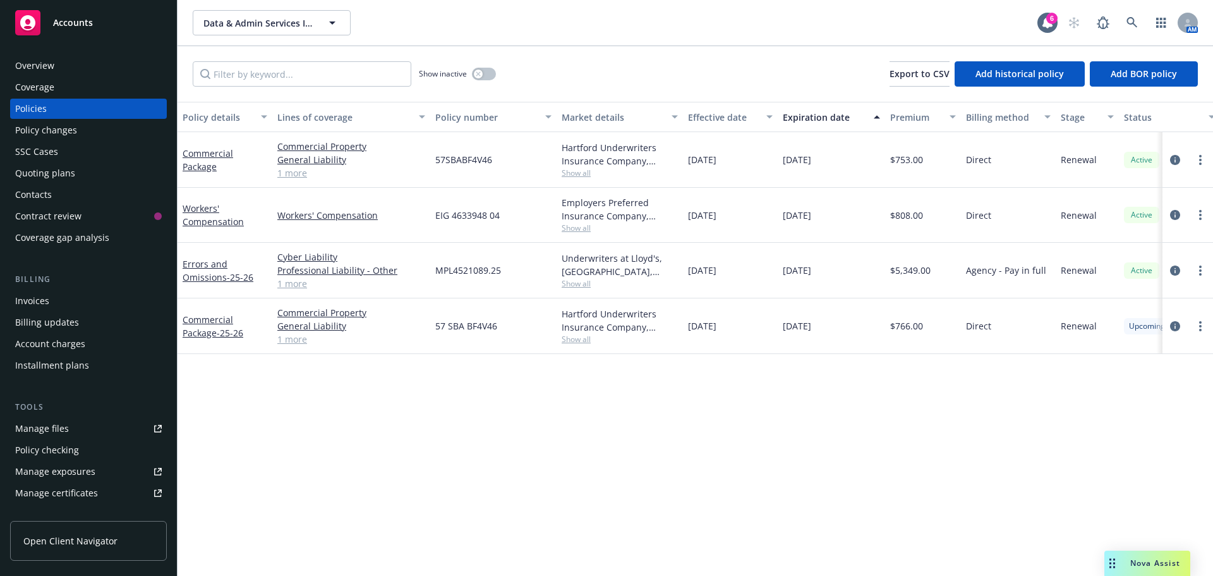
click at [965, 353] on div "Direct" at bounding box center [1008, 326] width 95 height 56
click at [1178, 323] on icon "circleInformation" at bounding box center [1175, 326] width 10 height 10
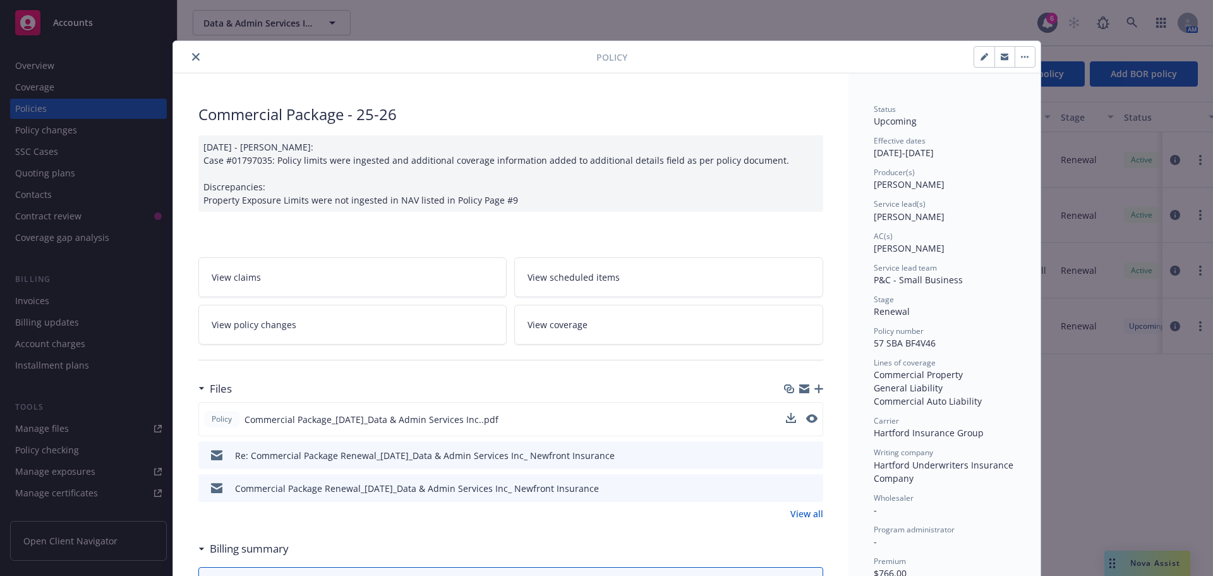
click at [806, 423] on button at bounding box center [811, 419] width 11 height 13
click at [805, 418] on icon "preview file" at bounding box center [810, 418] width 11 height 9
click at [192, 56] on icon "close" at bounding box center [196, 57] width 8 height 8
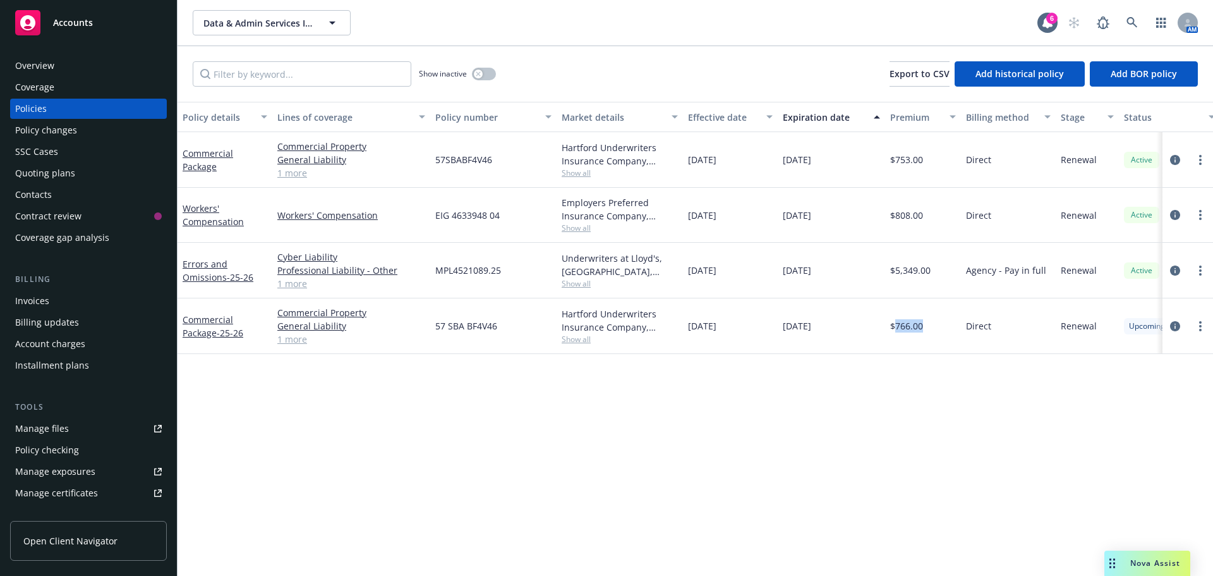
drag, startPoint x: 920, startPoint y: 332, endPoint x: 905, endPoint y: 336, distance: 15.2
click at [896, 335] on div "$766.00" at bounding box center [923, 326] width 76 height 56
click at [932, 332] on div "$766.00" at bounding box center [923, 326] width 76 height 56
drag, startPoint x: 932, startPoint y: 321, endPoint x: 885, endPoint y: 340, distance: 51.0
click at [885, 329] on div "$766.00" at bounding box center [923, 326] width 76 height 56
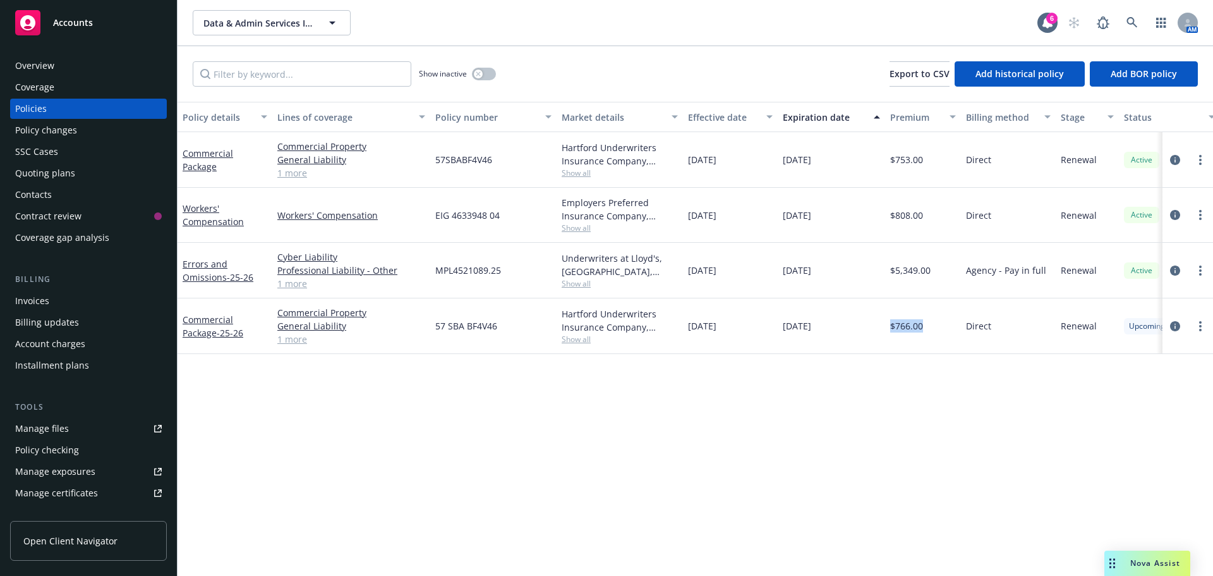
click at [933, 368] on div "Policy details Lines of coverage Policy number Market details Effective date Ex…" at bounding box center [695, 339] width 1035 height 474
drag, startPoint x: 522, startPoint y: 330, endPoint x: 418, endPoint y: 320, distance: 105.3
click at [418, 320] on div "Commercial Package - 25-26 Commercial Property General Liability Commercial Aut…" at bounding box center [787, 326] width 1219 height 56
click at [450, 322] on span "57 SBA BF4V46" at bounding box center [466, 325] width 62 height 13
click at [437, 323] on span "57 SBA BF4V46" at bounding box center [466, 325] width 62 height 13
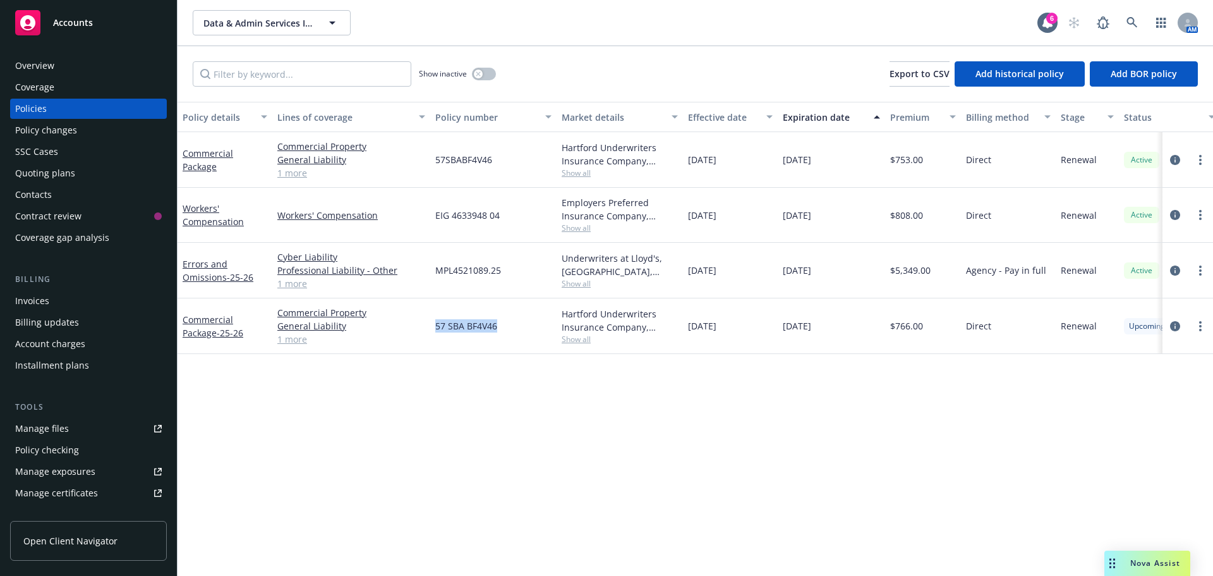
drag, startPoint x: 436, startPoint y: 326, endPoint x: 532, endPoint y: 313, distance: 96.9
click at [514, 327] on div "57 SBA BF4V46" at bounding box center [493, 326] width 126 height 56
copy span "57 SBA BF4V46"
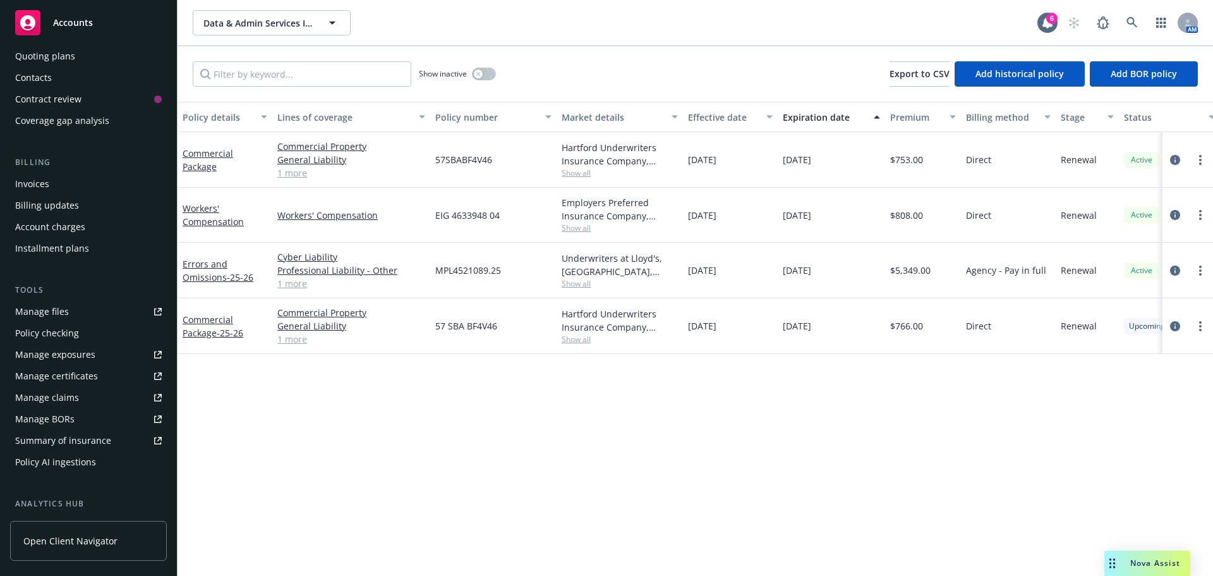
scroll to position [291, 0]
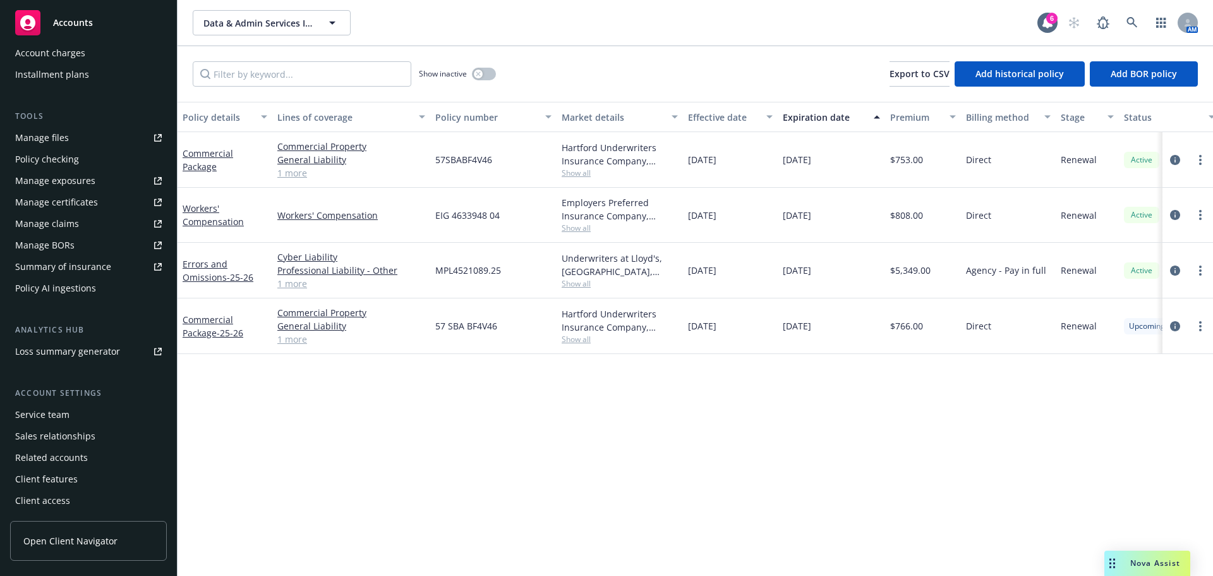
click at [46, 422] on div "Service team" at bounding box center [42, 414] width 54 height 20
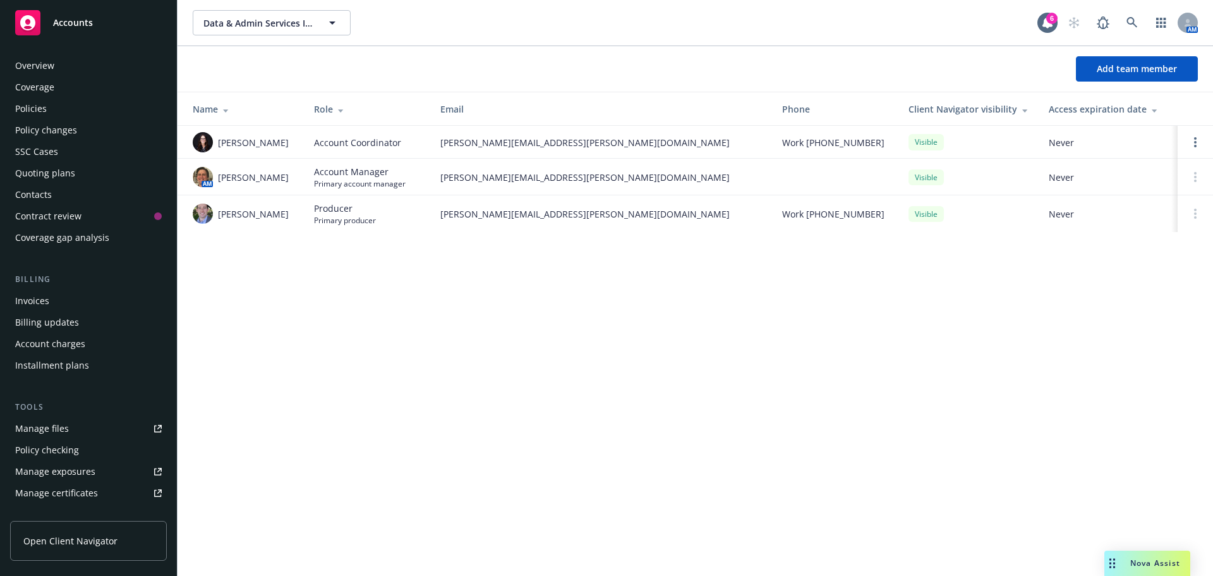
click at [44, 109] on div "Policies" at bounding box center [31, 109] width 32 height 20
